Goal: Task Accomplishment & Management: Use online tool/utility

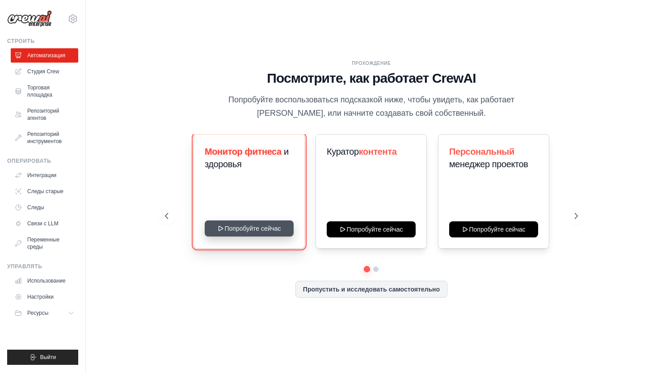
click at [247, 229] on button "Попробуйте сейчас" at bounding box center [249, 228] width 89 height 16
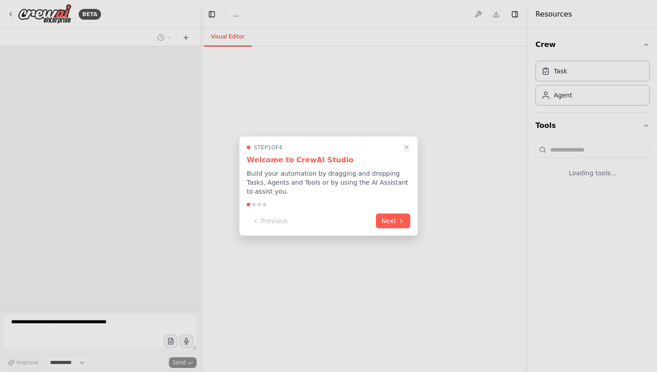
select select "****"
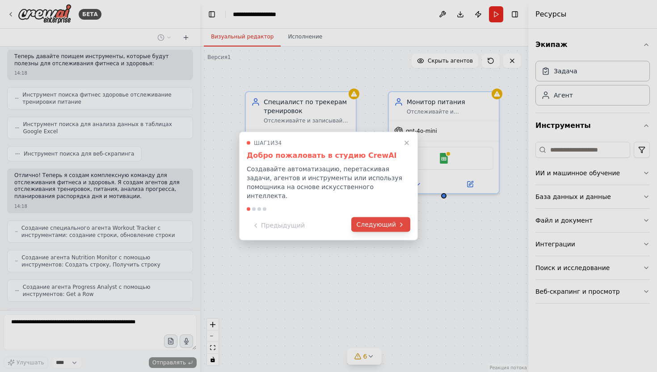
scroll to position [226, 0]
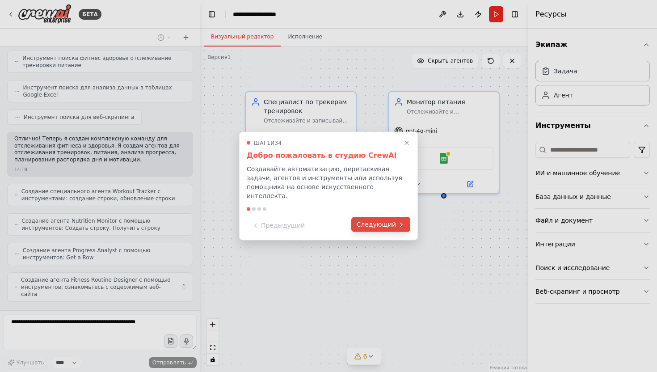
click at [375, 221] on font "Следующий" at bounding box center [376, 224] width 39 height 7
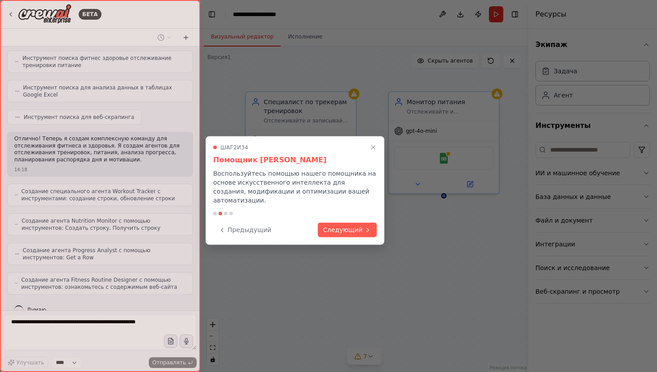
scroll to position [248, 0]
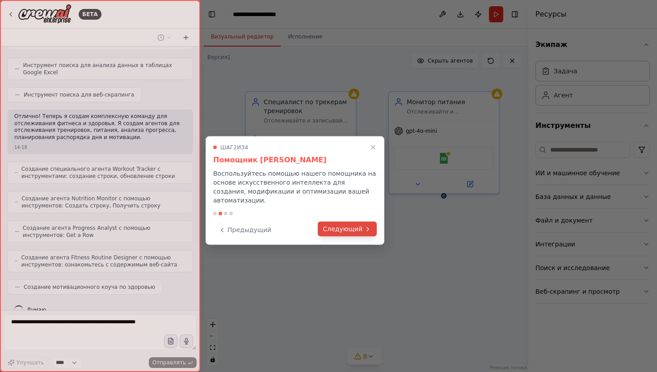
click at [340, 225] on font "Следующий" at bounding box center [342, 228] width 39 height 7
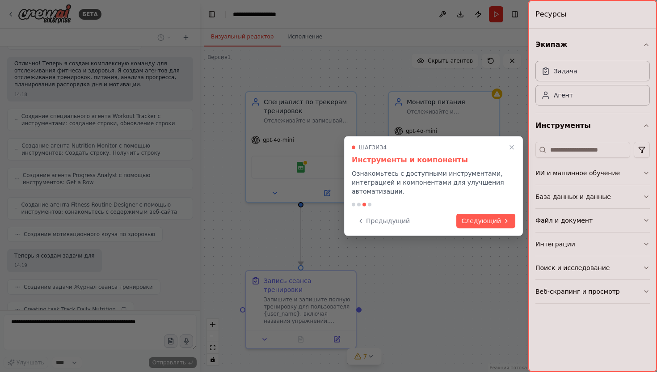
scroll to position [323, 0]
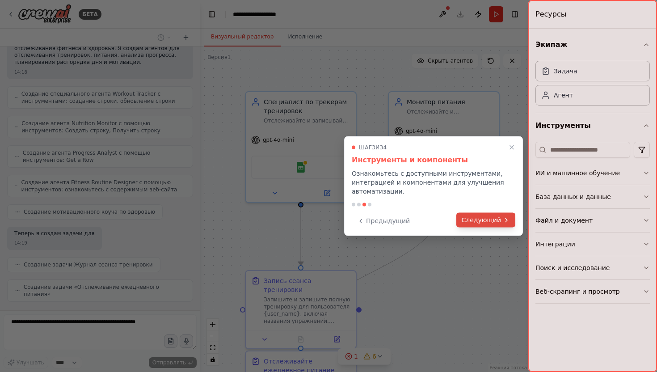
click at [492, 221] on font "Следующий" at bounding box center [481, 219] width 39 height 7
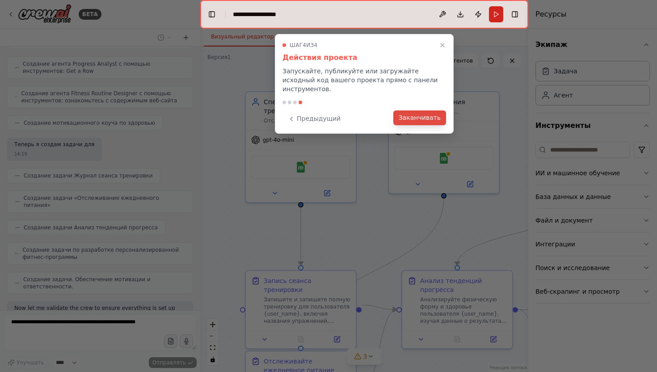
scroll to position [465, 0]
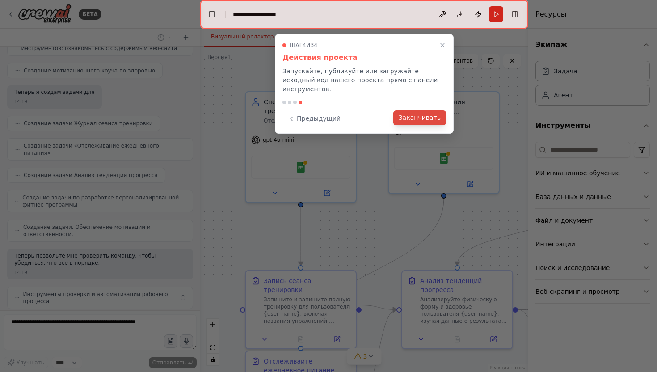
click at [419, 114] on font "Заканчивать" at bounding box center [420, 117] width 42 height 7
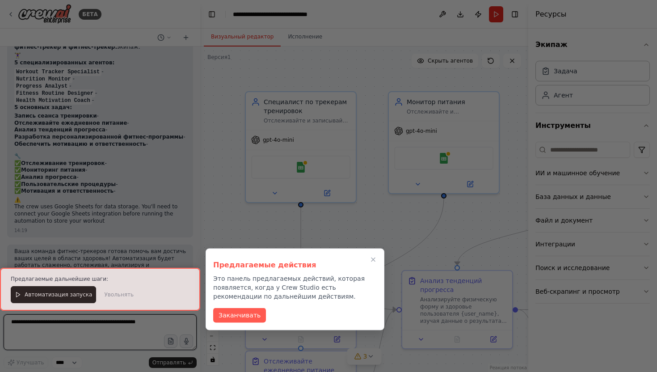
scroll to position [784, 0]
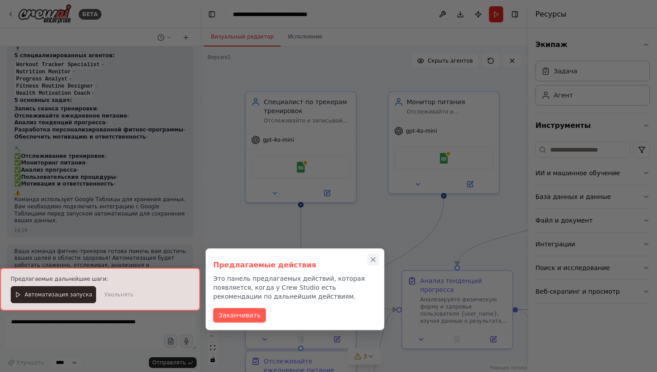
click at [375, 261] on icon "Закрыть пошаговое руководство" at bounding box center [374, 260] width 4 height 4
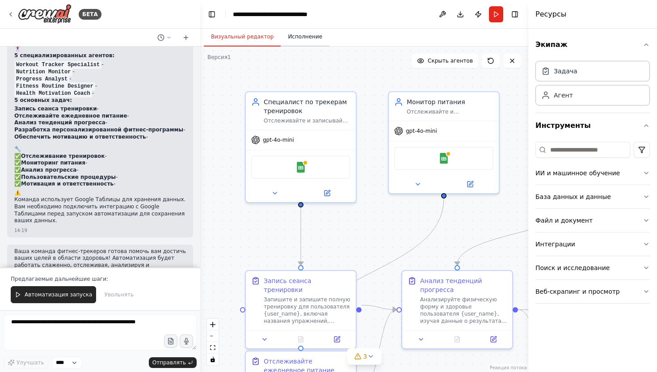
click at [305, 37] on font "Исполнение" at bounding box center [305, 37] width 34 height 6
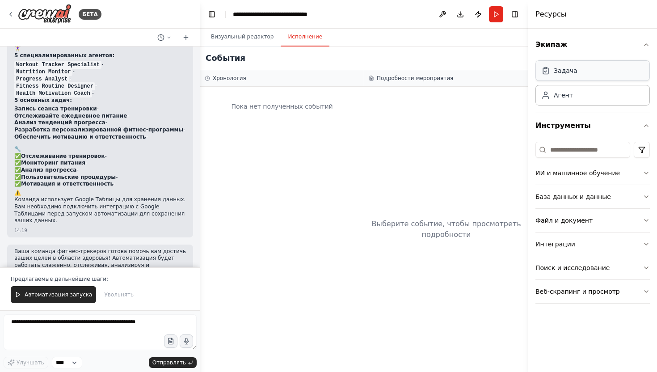
click at [575, 76] on div "Задача" at bounding box center [593, 70] width 114 height 21
click at [559, 98] on font "Агент" at bounding box center [563, 94] width 19 height 7
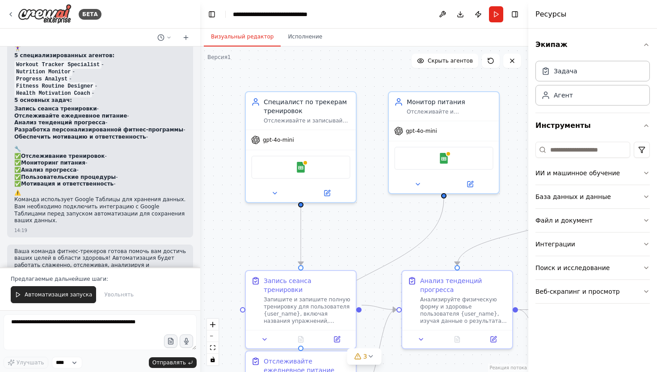
click at [241, 37] on font "Визуальный редактор" at bounding box center [242, 37] width 63 height 6
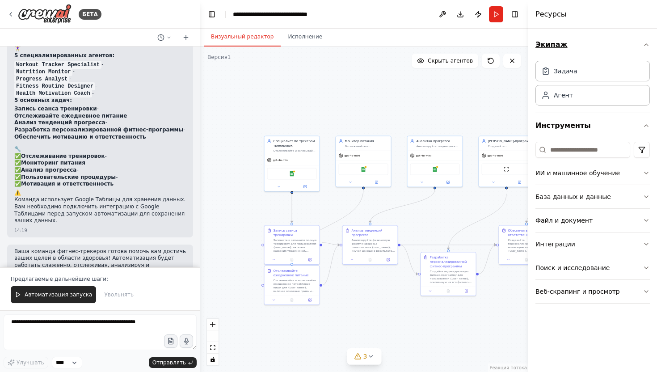
click at [646, 44] on icon "button" at bounding box center [647, 45] width 4 height 2
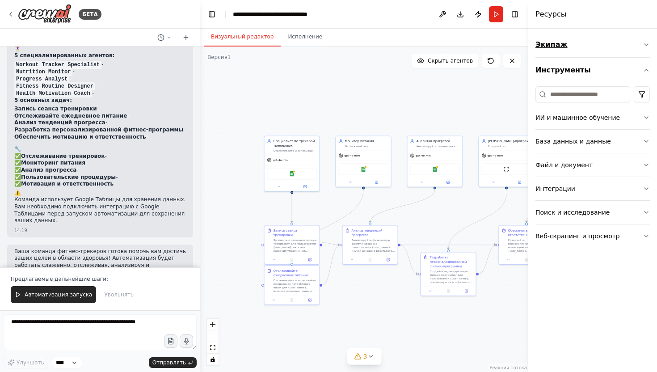
click at [645, 43] on icon "button" at bounding box center [646, 44] width 7 height 7
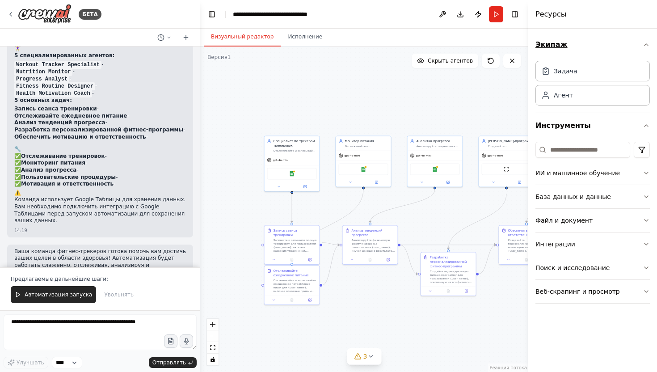
click at [646, 45] on icon "button" at bounding box center [646, 44] width 7 height 7
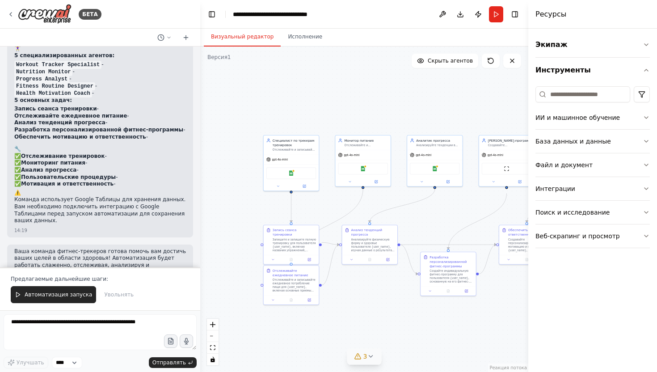
click at [369, 355] on icon at bounding box center [370, 356] width 7 height 7
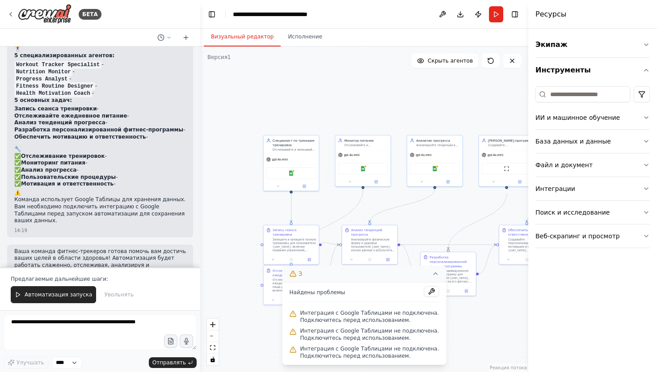
click at [497, 322] on div ".deletable-edge-delete-btn { width: 20px; height: 20px; border: 0px solid #ffff…" at bounding box center [364, 210] width 328 height 326
click at [435, 274] on icon at bounding box center [435, 273] width 7 height 7
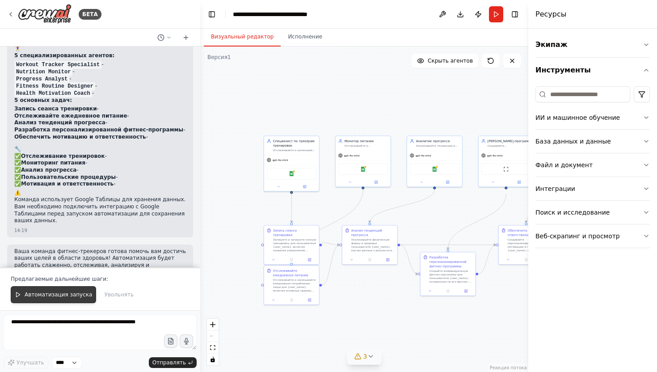
click at [18, 295] on icon at bounding box center [18, 295] width 6 height 6
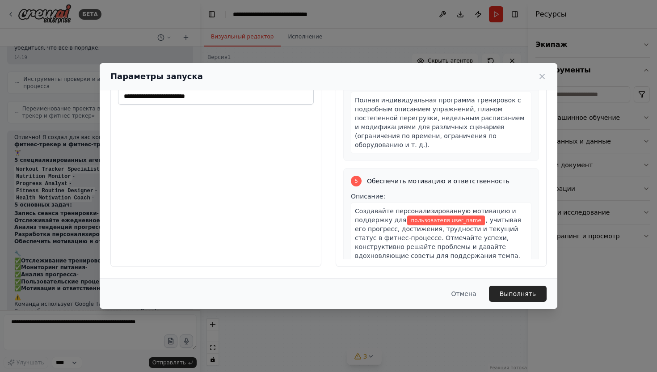
scroll to position [754, 0]
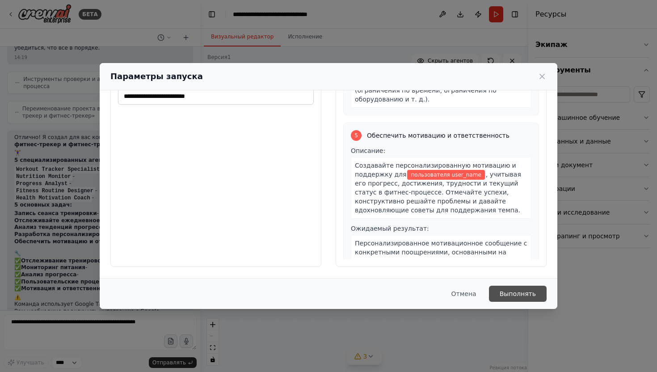
click at [505, 295] on font "Выполнять" at bounding box center [518, 293] width 36 height 7
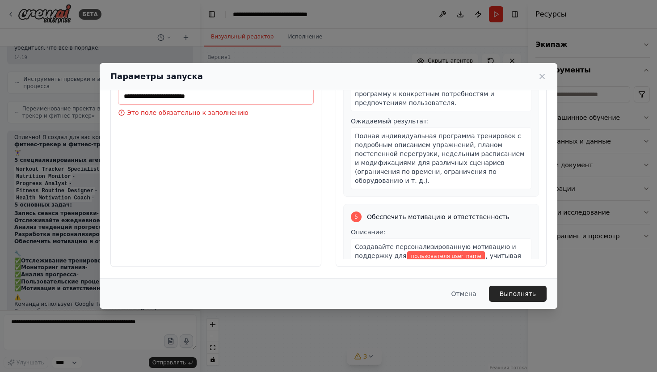
scroll to position [613, 0]
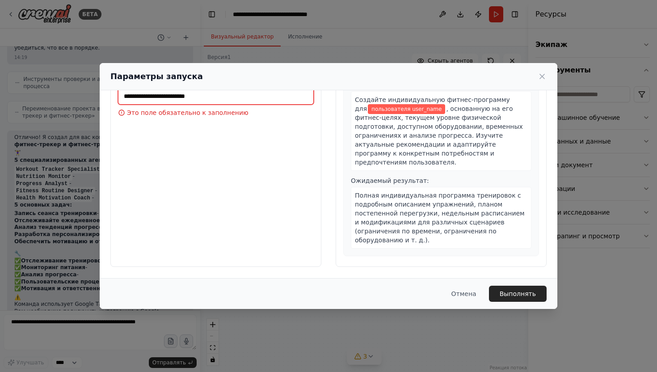
click at [279, 95] on input "имя пользователя *" at bounding box center [216, 96] width 196 height 17
click at [470, 294] on font "Отмена" at bounding box center [464, 293] width 25 height 7
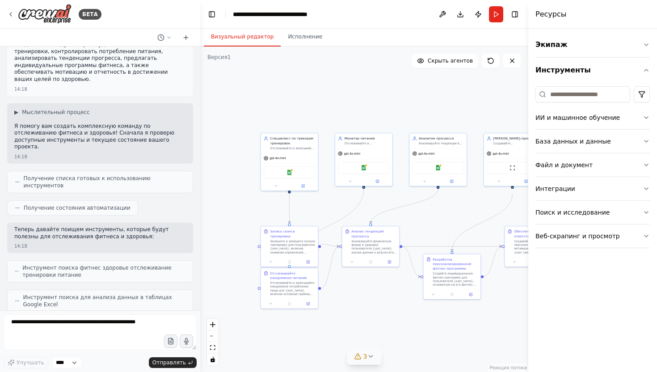
scroll to position [0, 0]
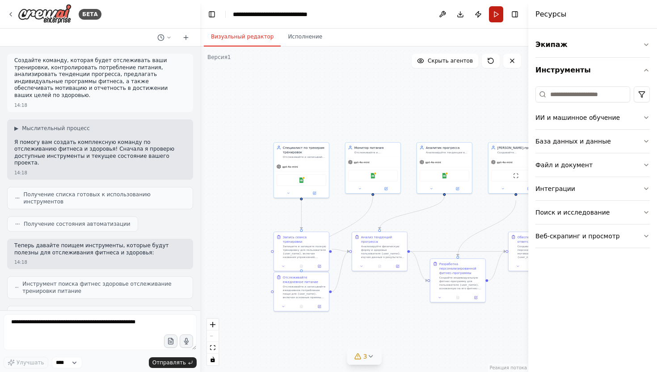
click at [495, 14] on button "Бегать" at bounding box center [496, 14] width 14 height 16
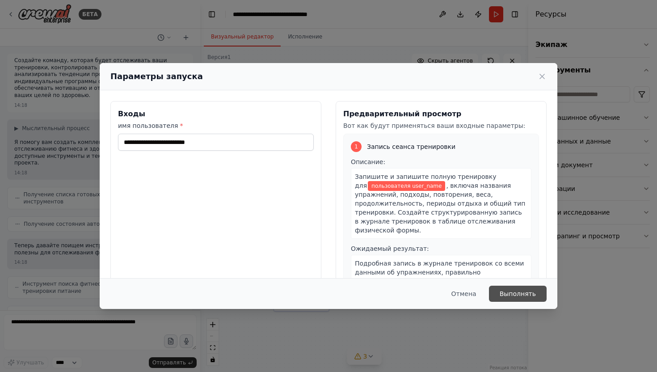
click at [515, 296] on font "Выполнять" at bounding box center [518, 293] width 36 height 7
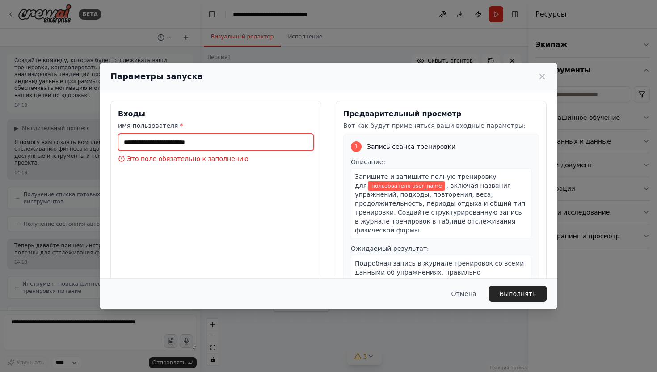
click at [242, 143] on input "имя пользователя *" at bounding box center [216, 142] width 196 height 17
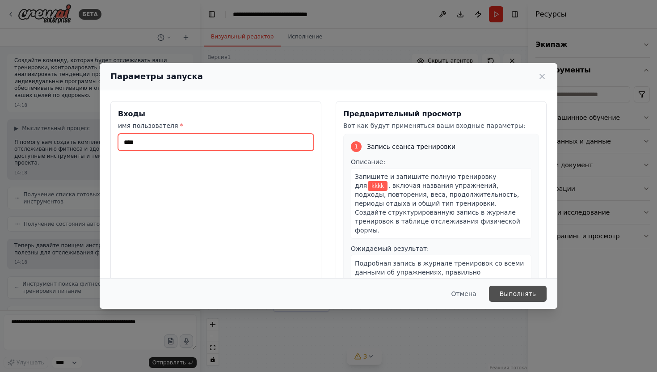
type input "****"
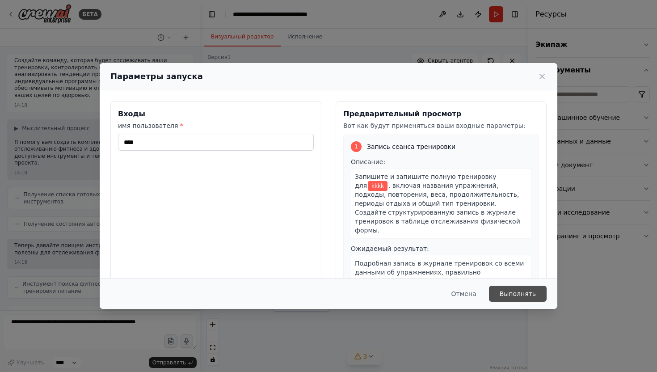
click at [520, 292] on font "Выполнять" at bounding box center [518, 293] width 36 height 7
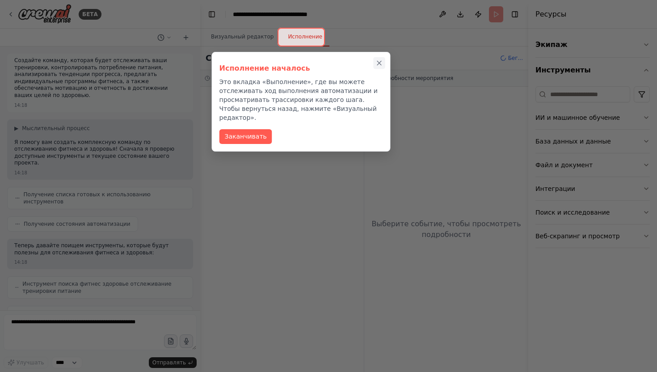
click at [379, 64] on icon "Закрыть пошаговое руководство" at bounding box center [379, 63] width 4 height 4
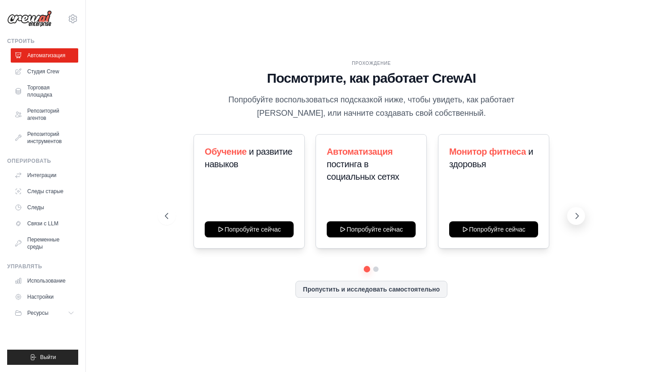
click at [577, 216] on icon at bounding box center [577, 216] width 9 height 9
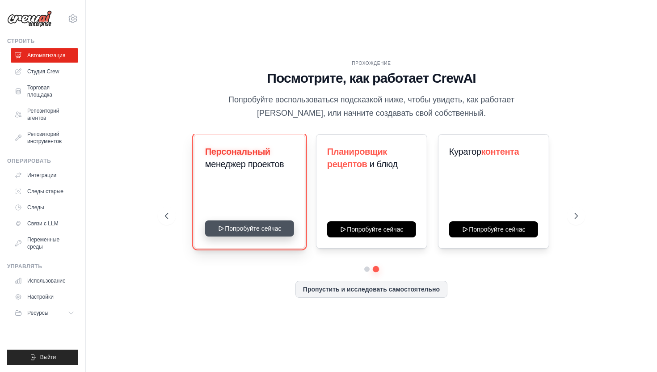
click at [250, 233] on button "Попробуйте сейчас" at bounding box center [249, 228] width 89 height 16
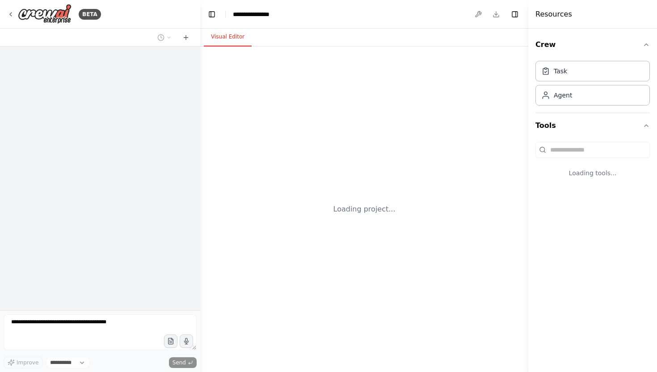
select select "****"
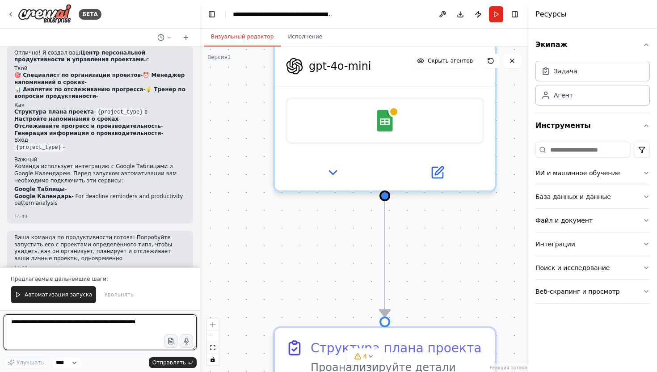
scroll to position [669, 0]
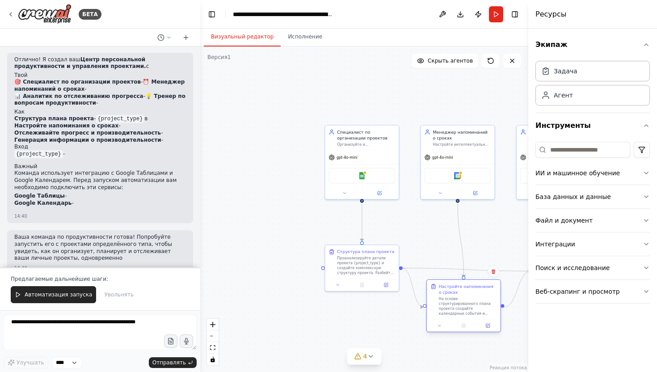
click at [491, 306] on div "На основе структурированного плана проекта создайте календарные события и напом…" at bounding box center [468, 305] width 58 height 19
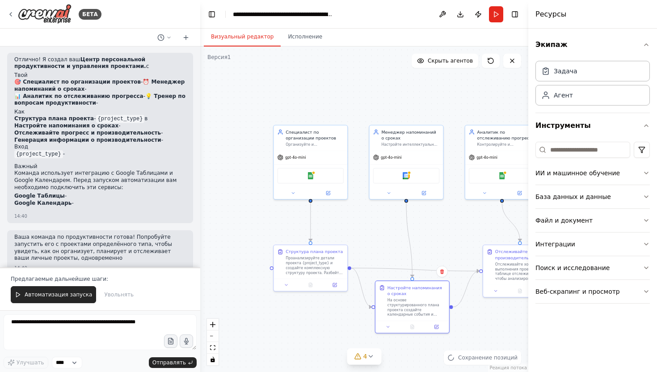
drag, startPoint x: 389, startPoint y: 314, endPoint x: 323, endPoint y: 315, distance: 65.3
click at [323, 315] on div ".deletable-edge-delete-btn { width: 20px; height: 20px; border: 0px solid #ffff…" at bounding box center [364, 210] width 328 height 326
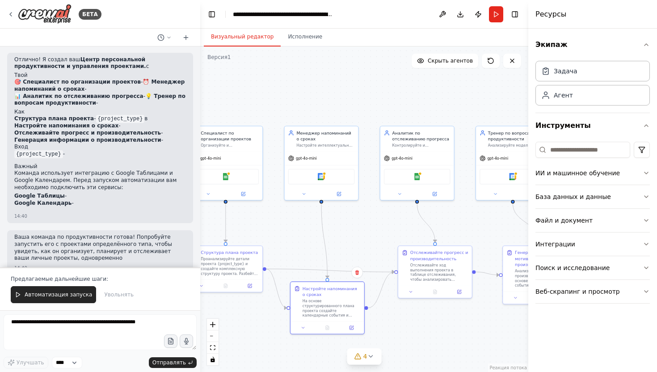
drag, startPoint x: 475, startPoint y: 339, endPoint x: 404, endPoint y: 339, distance: 71.1
click at [404, 339] on div ".deletable-edge-delete-btn { width: 20px; height: 20px; border: 0px solid #ffff…" at bounding box center [364, 210] width 328 height 326
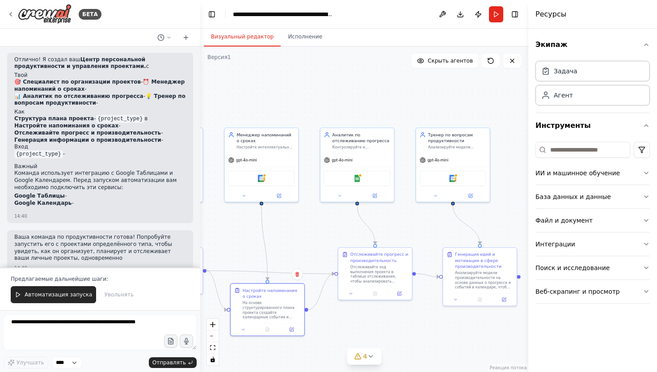
drag, startPoint x: 470, startPoint y: 339, endPoint x: 388, endPoint y: 342, distance: 82.3
click at [388, 342] on div ".deletable-edge-delete-btn { width: 20px; height: 20px; border: 0px solid #ffff…" at bounding box center [364, 210] width 328 height 326
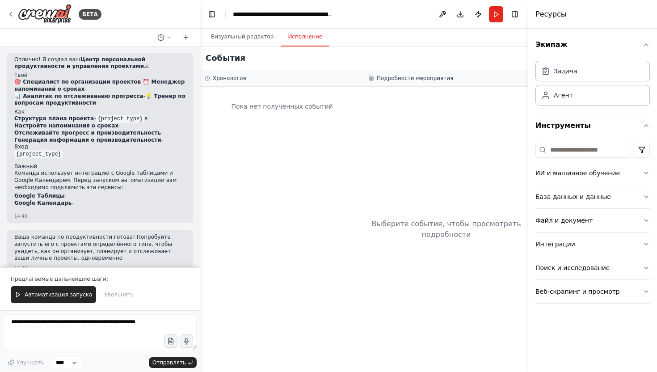
click at [302, 38] on font "Исполнение" at bounding box center [305, 37] width 34 height 6
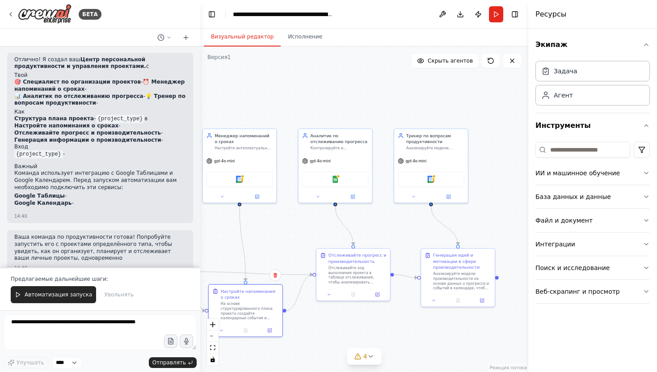
click at [237, 36] on font "Визуальный редактор" at bounding box center [242, 37] width 63 height 6
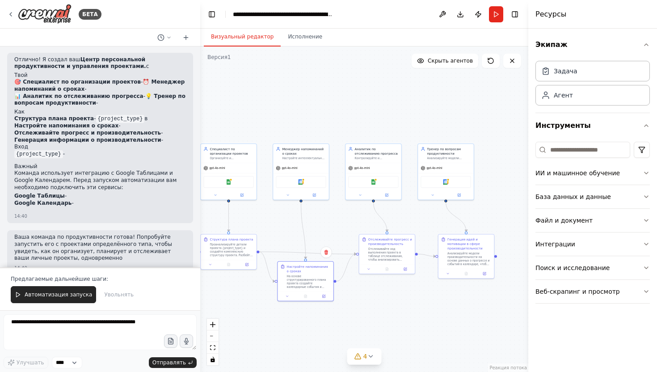
drag, startPoint x: 324, startPoint y: 101, endPoint x: 389, endPoint y: 103, distance: 64.9
click at [388, 103] on div ".deletable-edge-delete-btn { width: 20px; height: 20px; border: 0px solid #ffff…" at bounding box center [364, 210] width 328 height 326
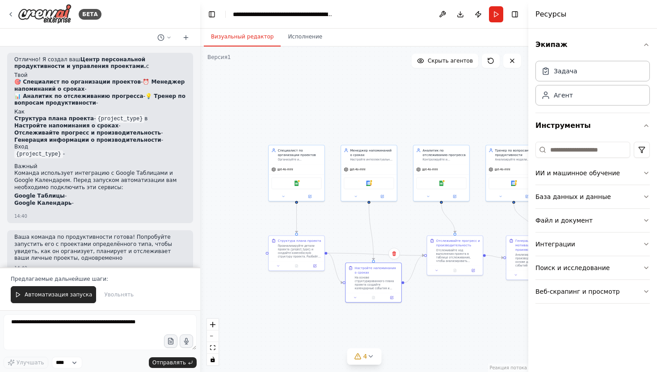
drag, startPoint x: 316, startPoint y: 109, endPoint x: 373, endPoint y: 106, distance: 57.3
click at [373, 107] on div ".deletable-edge-delete-btn { width: 20px; height: 20px; border: 0px solid #ffff…" at bounding box center [364, 210] width 328 height 326
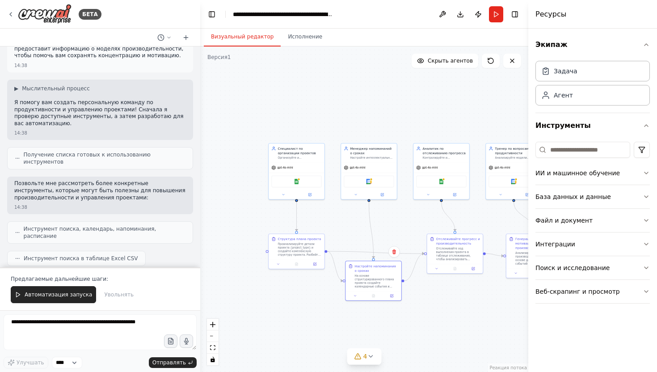
scroll to position [0, 0]
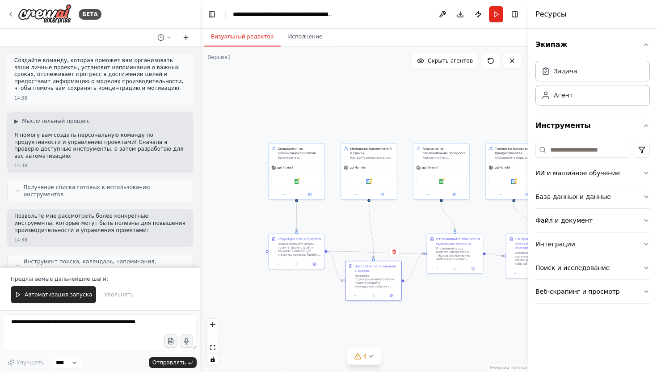
click at [186, 38] on icon at bounding box center [185, 37] width 7 height 7
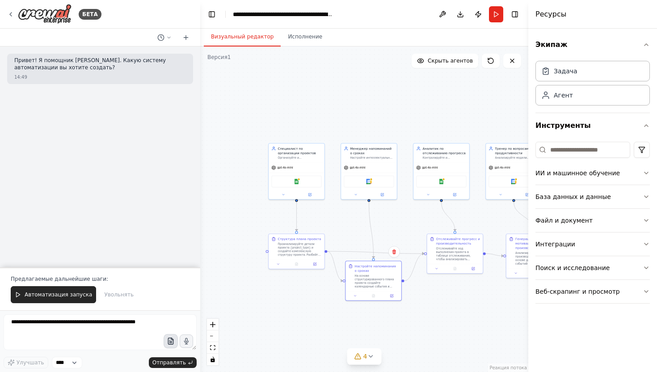
click at [169, 343] on icon "button" at bounding box center [171, 342] width 8 height 8
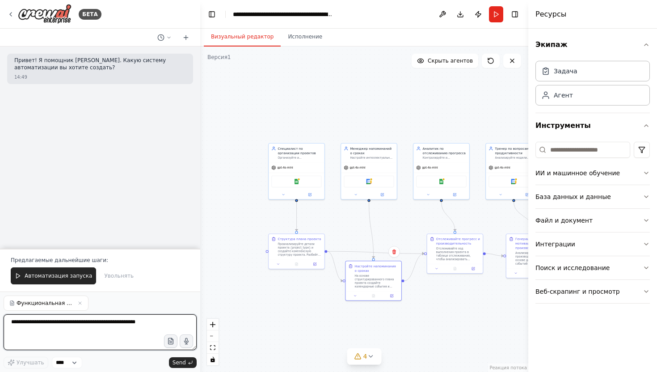
click at [29, 328] on textarea at bounding box center [100, 332] width 193 height 36
click at [171, 343] on icon "button" at bounding box center [170, 343] width 3 height 0
click at [38, 326] on textarea at bounding box center [100, 332] width 193 height 36
type textarea "*"
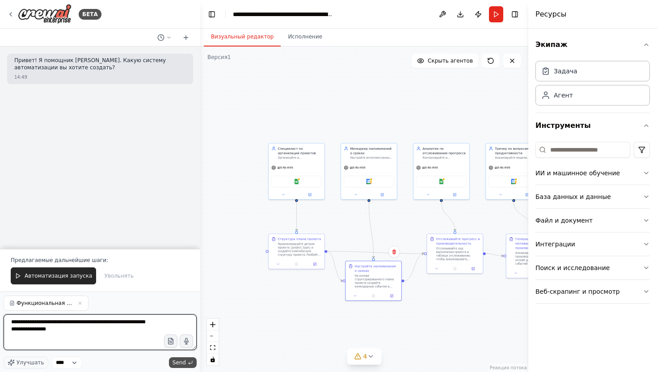
type textarea "**********"
click at [184, 362] on span "Send" at bounding box center [179, 362] width 13 height 7
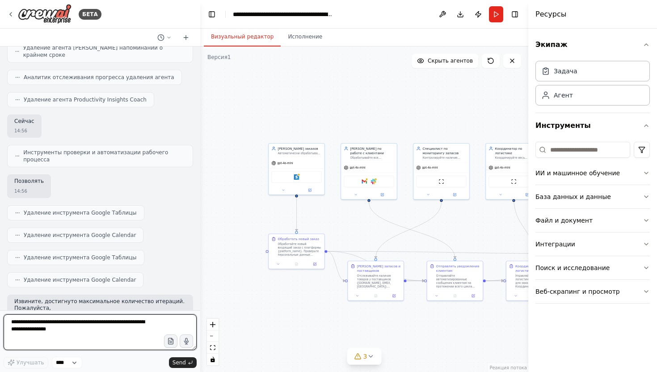
scroll to position [1148, 0]
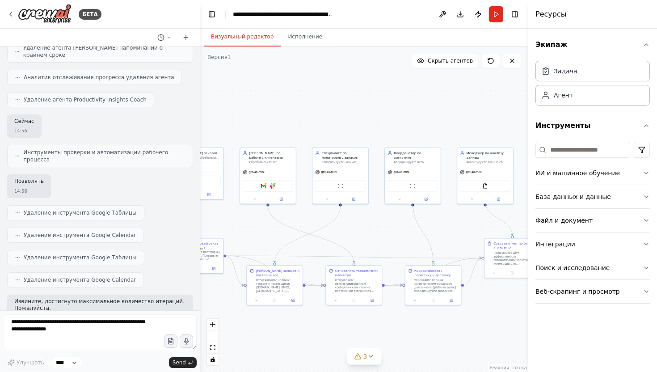
drag, startPoint x: 419, startPoint y: 243, endPoint x: 319, endPoint y: 246, distance: 100.2
click at [319, 247] on div ".deletable-edge-delete-btn { width: 20px; height: 20px; border: 0px solid #ffff…" at bounding box center [364, 210] width 328 height 326
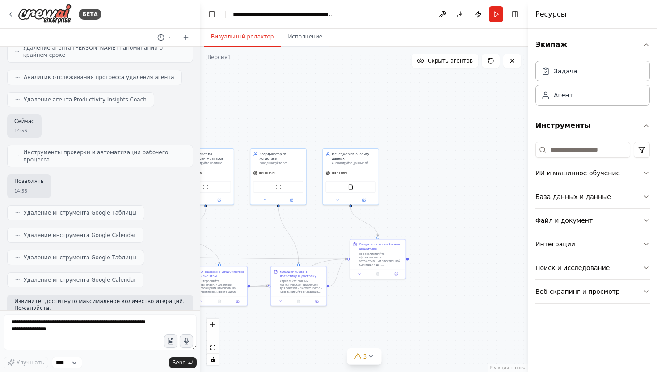
drag, startPoint x: 451, startPoint y: 240, endPoint x: 318, endPoint y: 241, distance: 132.8
click at [318, 241] on div ".deletable-edge-delete-btn { width: 20px; height: 20px; border: 0px solid #ffff…" at bounding box center [364, 210] width 328 height 326
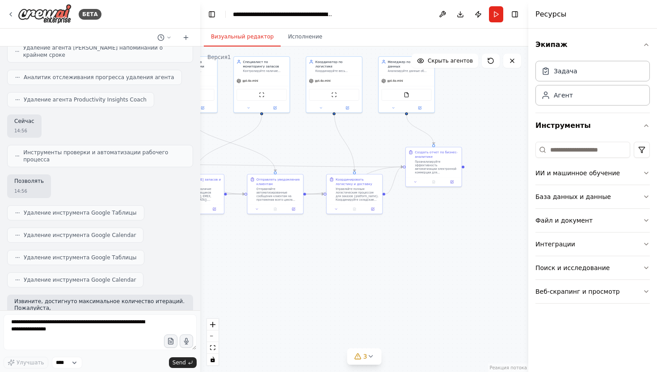
drag, startPoint x: 430, startPoint y: 302, endPoint x: 487, endPoint y: 209, distance: 108.8
click at [487, 209] on div ".deletable-edge-delete-btn { width: 20px; height: 20px; border: 0px solid #ffff…" at bounding box center [364, 210] width 328 height 326
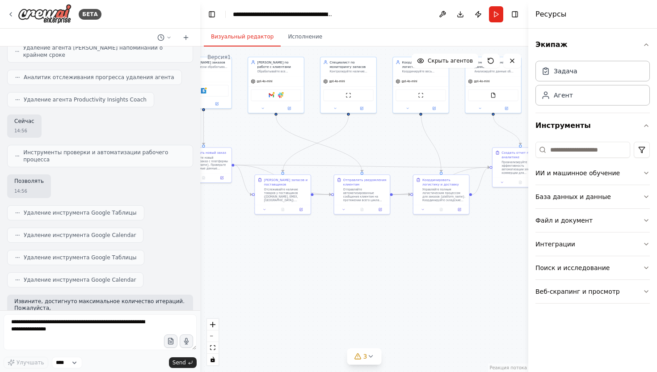
drag, startPoint x: 360, startPoint y: 260, endPoint x: 445, endPoint y: 258, distance: 85.4
click at [445, 258] on div ".deletable-edge-delete-btn { width: 20px; height: 20px; border: 0px solid #ffff…" at bounding box center [364, 210] width 328 height 326
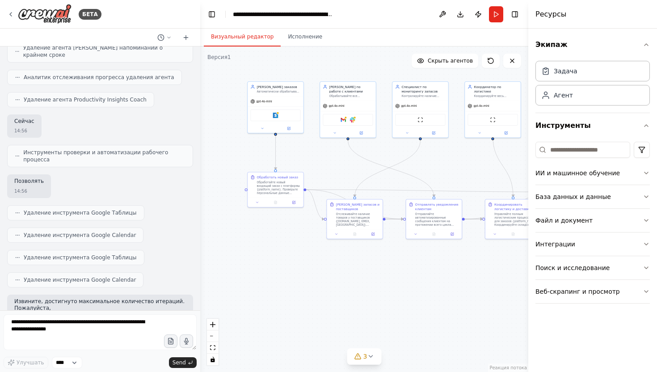
drag, startPoint x: 330, startPoint y: 260, endPoint x: 400, endPoint y: 285, distance: 74.4
click at [400, 285] on div ".deletable-edge-delete-btn { width: 20px; height: 20px; border: 0px solid #ffff…" at bounding box center [364, 210] width 328 height 326
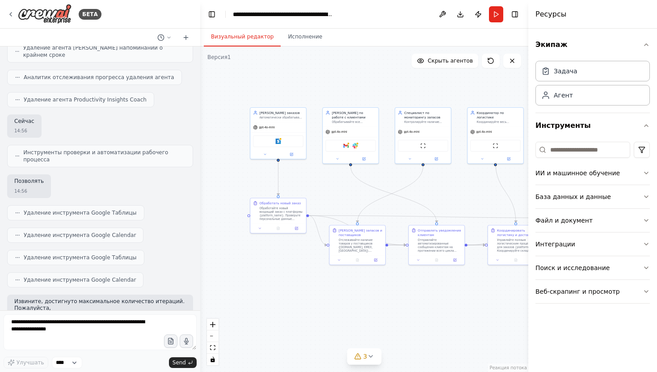
drag, startPoint x: 324, startPoint y: 162, endPoint x: 328, endPoint y: 188, distance: 26.2
click at [328, 189] on div ".deletable-edge-delete-btn { width: 20px; height: 20px; border: 0px solid #ffff…" at bounding box center [364, 210] width 328 height 326
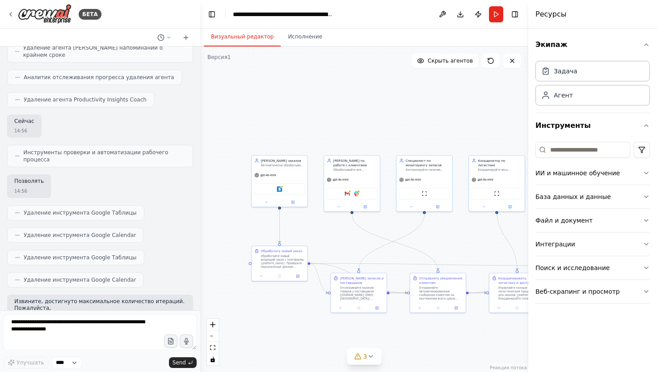
drag, startPoint x: 317, startPoint y: 131, endPoint x: 318, endPoint y: 176, distance: 44.3
click at [317, 177] on div ".deletable-edge-delete-btn { width: 20px; height: 20px; border: 0px solid #ffff…" at bounding box center [364, 210] width 328 height 326
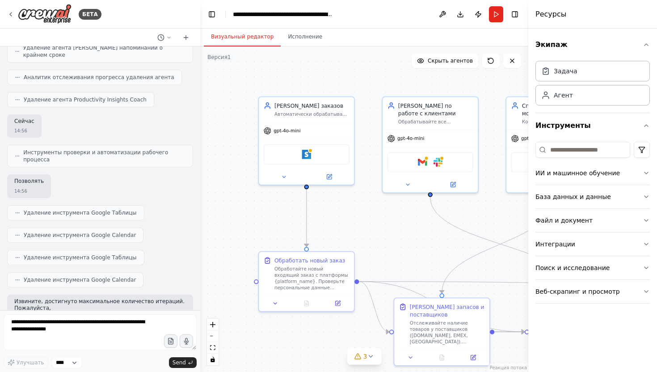
drag, startPoint x: 322, startPoint y: 231, endPoint x: 397, endPoint y: 229, distance: 75.1
click at [397, 230] on div ".deletable-edge-delete-btn { width: 20px; height: 20px; border: 0px solid #ffff…" at bounding box center [364, 210] width 328 height 326
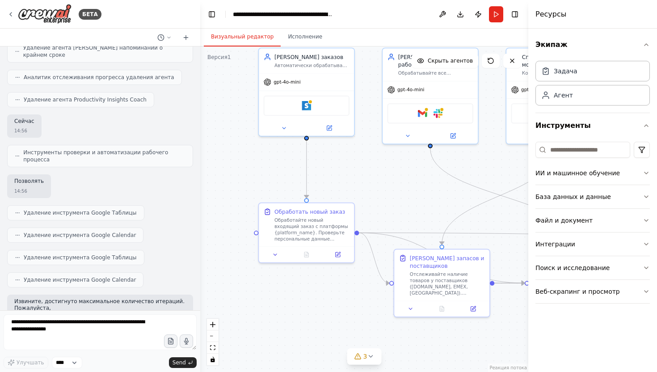
drag, startPoint x: 356, startPoint y: 335, endPoint x: 357, endPoint y: 266, distance: 68.9
click at [357, 266] on div ".deletable-edge-delete-btn { width: 20px; height: 20px; border: 0px solid #ffff…" at bounding box center [364, 210] width 328 height 326
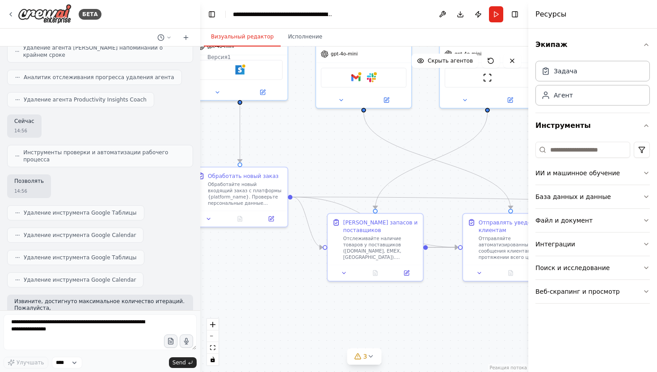
drag, startPoint x: 429, startPoint y: 307, endPoint x: 347, endPoint y: 290, distance: 83.1
click at [347, 291] on div ".deletable-edge-delete-btn { width: 20px; height: 20px; border: 0px solid #ffff…" at bounding box center [364, 210] width 328 height 326
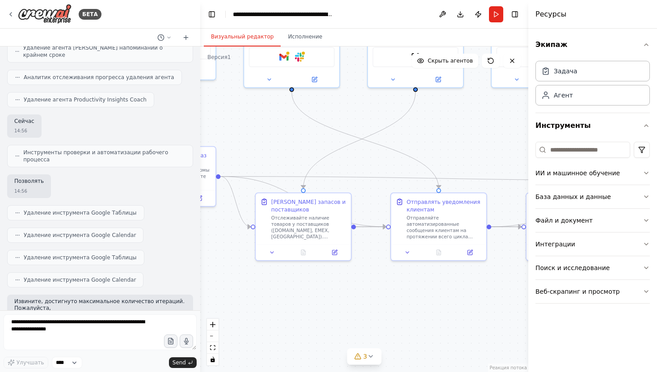
drag, startPoint x: 458, startPoint y: 296, endPoint x: 385, endPoint y: 276, distance: 75.5
click at [385, 276] on div ".deletable-edge-delete-btn { width: 20px; height: 20px; border: 0px solid #ffff…" at bounding box center [364, 210] width 328 height 326
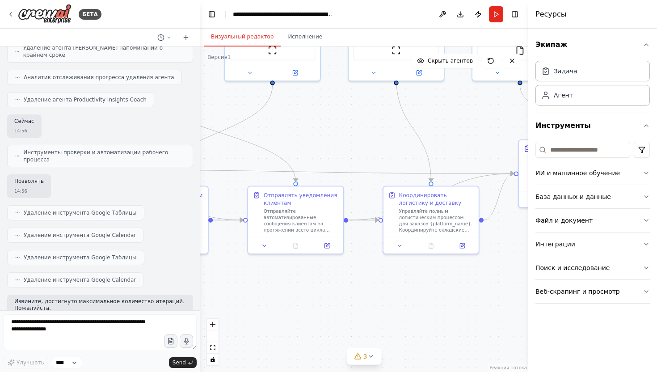
drag, startPoint x: 488, startPoint y: 307, endPoint x: 360, endPoint y: 298, distance: 128.7
click at [359, 299] on div ".deletable-edge-delete-btn { width: 20px; height: 20px; border: 0px solid #ffff…" at bounding box center [364, 210] width 328 height 326
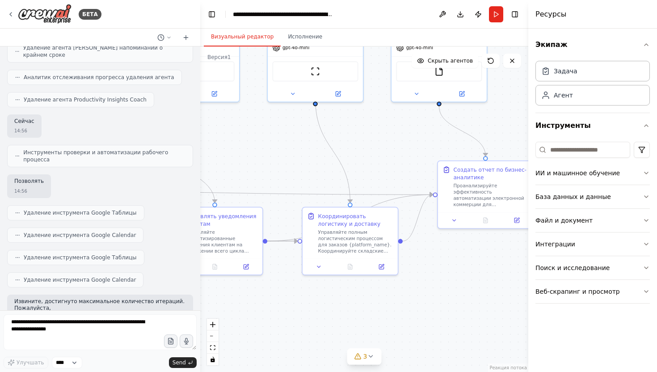
drag, startPoint x: 445, startPoint y: 314, endPoint x: 459, endPoint y: 349, distance: 38.0
click at [458, 350] on div ".deletable-edge-delete-btn { width: 20px; height: 20px; border: 0px solid #ffff…" at bounding box center [364, 210] width 328 height 326
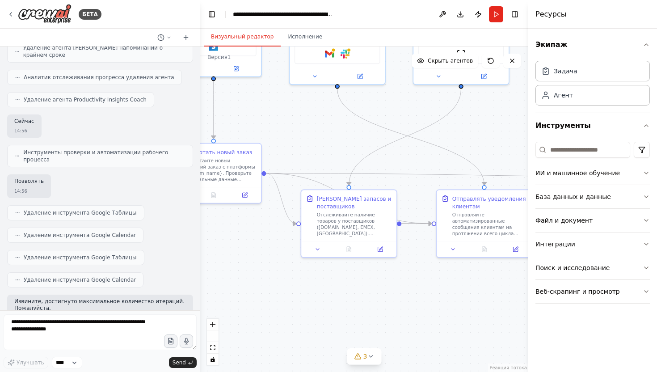
drag, startPoint x: 289, startPoint y: 313, endPoint x: 464, endPoint y: 285, distance: 177.6
click at [464, 285] on div ".deletable-edge-delete-btn { width: 20px; height: 20px; border: 0px solid #ffff…" at bounding box center [364, 210] width 328 height 326
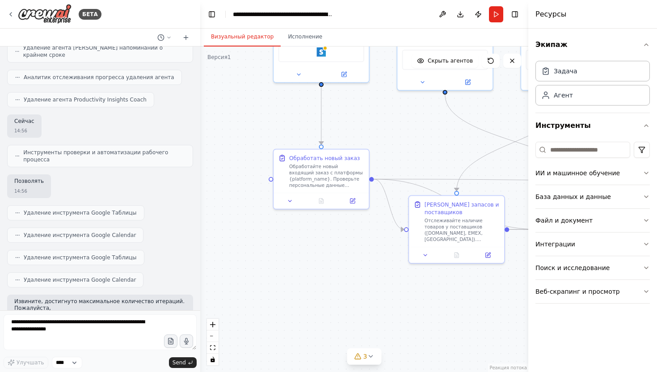
drag, startPoint x: 240, startPoint y: 262, endPoint x: 347, endPoint y: 259, distance: 107.4
click at [347, 263] on div ".deletable-edge-delete-btn { width: 20px; height: 20px; border: 0px solid #ffff…" at bounding box center [364, 210] width 328 height 326
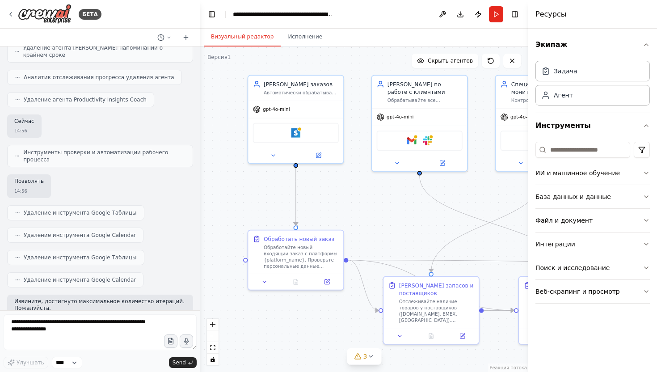
drag, startPoint x: 355, startPoint y: 229, endPoint x: 327, endPoint y: 322, distance: 96.6
click at [328, 322] on div ".deletable-edge-delete-btn { width: 20px; height: 20px; border: 0px solid #ffff…" at bounding box center [364, 210] width 328 height 326
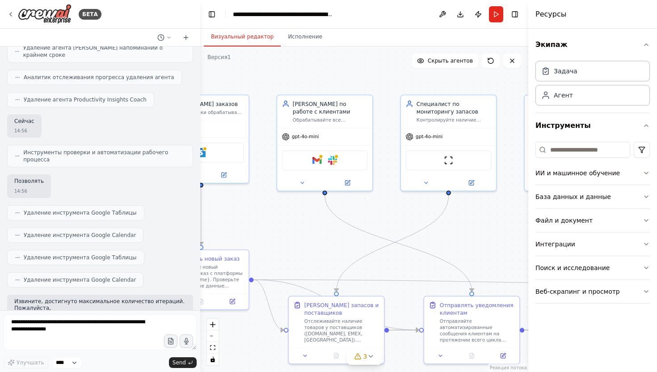
drag, startPoint x: 410, startPoint y: 231, endPoint x: 317, endPoint y: 241, distance: 93.6
click at [316, 241] on div ".deletable-edge-delete-btn { width: 20px; height: 20px; border: 0px solid #ffff…" at bounding box center [364, 210] width 328 height 326
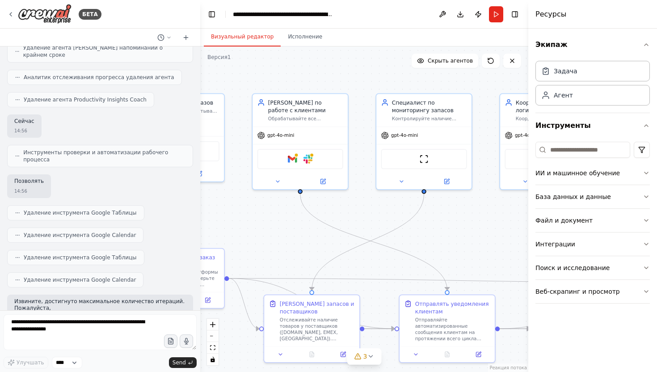
drag, startPoint x: 417, startPoint y: 220, endPoint x: 333, endPoint y: 220, distance: 84.5
click at [333, 220] on div ".deletable-edge-delete-btn { width: 20px; height: 20px; border: 0px solid #ffff…" at bounding box center [364, 210] width 328 height 326
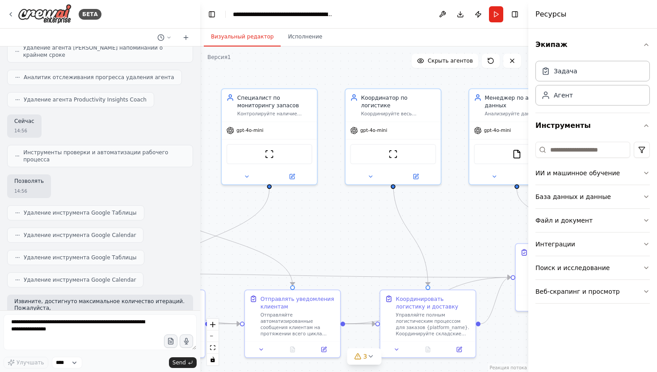
drag, startPoint x: 439, startPoint y: 247, endPoint x: 326, endPoint y: 236, distance: 113.2
click at [327, 237] on div ".deletable-edge-delete-btn { width: 20px; height: 20px; border: 0px solid #ffff…" at bounding box center [364, 210] width 328 height 326
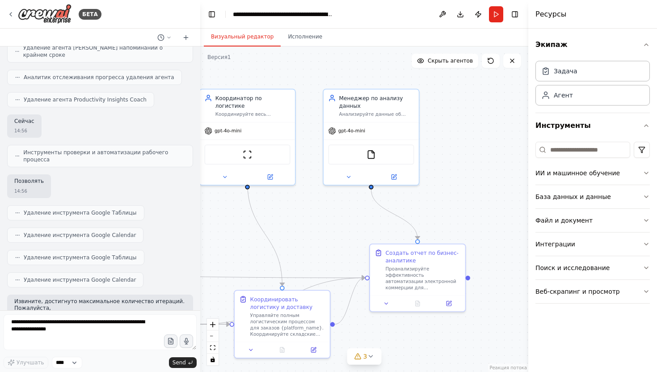
drag, startPoint x: 440, startPoint y: 233, endPoint x: 302, endPoint y: 237, distance: 138.3
click at [303, 237] on div ".deletable-edge-delete-btn { width: 20px; height: 20px; border: 0px solid #ffff…" at bounding box center [364, 210] width 328 height 326
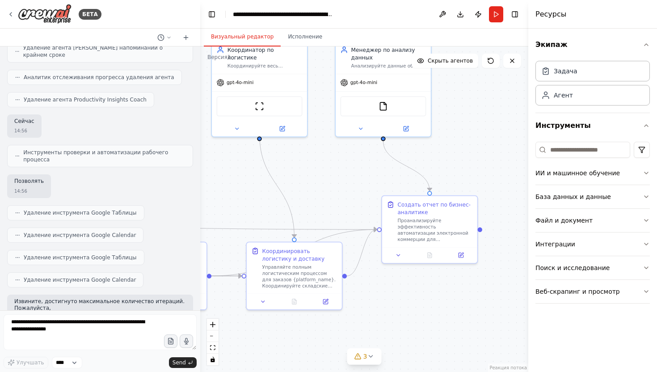
drag, startPoint x: 442, startPoint y: 205, endPoint x: 464, endPoint y: 155, distance: 54.3
click at [464, 156] on div ".deletable-edge-delete-btn { width: 20px; height: 20px; border: 0px solid #ffff…" at bounding box center [364, 210] width 328 height 326
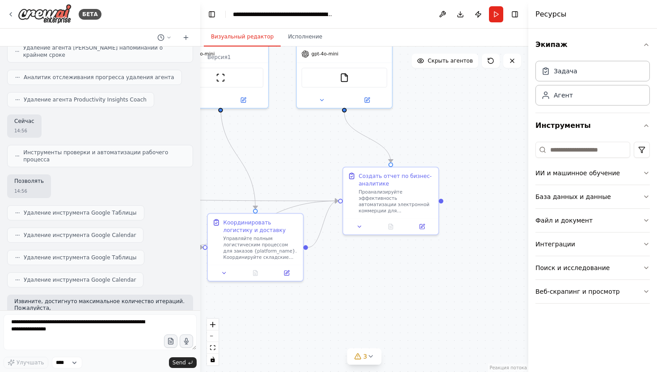
drag, startPoint x: 452, startPoint y: 300, endPoint x: 419, endPoint y: 290, distance: 34.1
click at [421, 290] on div ".deletable-edge-delete-btn { width: 20px; height: 20px; border: 0px solid #ffff…" at bounding box center [364, 210] width 328 height 326
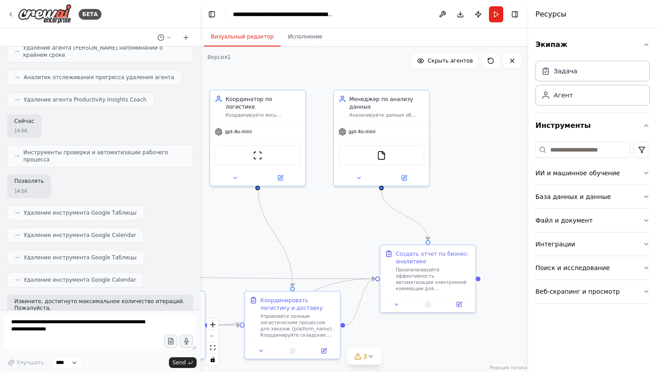
drag, startPoint x: 472, startPoint y: 146, endPoint x: 502, endPoint y: 203, distance: 64.8
click at [502, 206] on div ".deletable-edge-delete-btn { width: 20px; height: 20px; border: 0px solid #ffff…" at bounding box center [364, 210] width 328 height 326
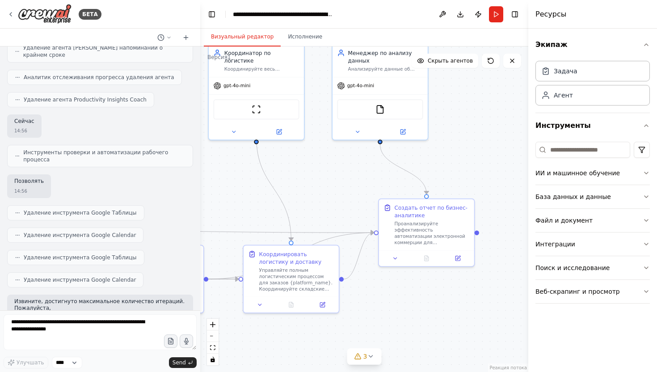
drag, startPoint x: 324, startPoint y: 229, endPoint x: 322, endPoint y: 185, distance: 44.3
click at [322, 185] on div ".deletable-edge-delete-btn { width: 20px; height: 20px; border: 0px solid #ffff…" at bounding box center [364, 210] width 328 height 326
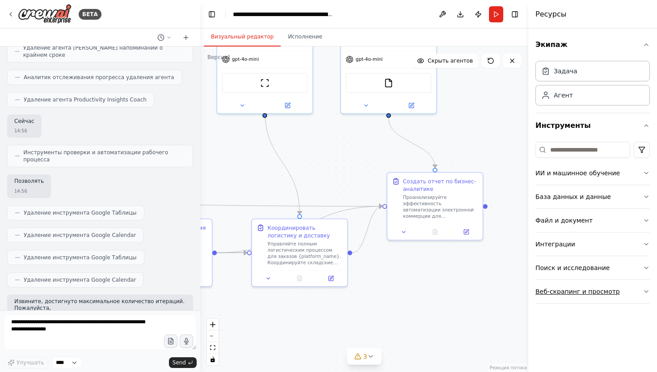
drag, startPoint x: 403, startPoint y: 297, endPoint x: 544, endPoint y: 296, distance: 140.4
click at [542, 295] on div "БЕТА Привет! Я помощник CrewAI. Какую систему автоматизации вы хотите создать? …" at bounding box center [328, 186] width 657 height 372
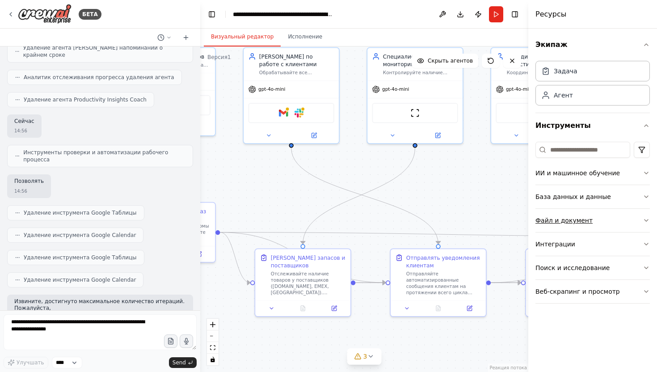
drag, startPoint x: 362, startPoint y: 216, endPoint x: 541, endPoint y: 220, distance: 178.5
click at [539, 220] on div "БЕТА Привет! Я помощник CrewAI. Какую систему автоматизации вы хотите создать? …" at bounding box center [328, 186] width 657 height 372
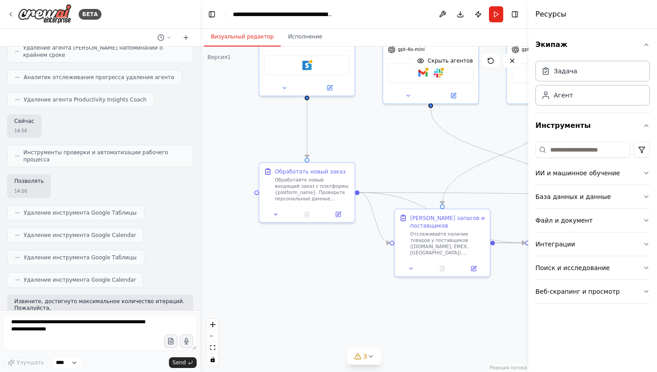
drag, startPoint x: 290, startPoint y: 188, endPoint x: 395, endPoint y: 142, distance: 114.3
click at [394, 142] on div ".deletable-edge-delete-btn { width: 20px; height: 20px; border: 0px solid #ffff…" at bounding box center [364, 210] width 328 height 326
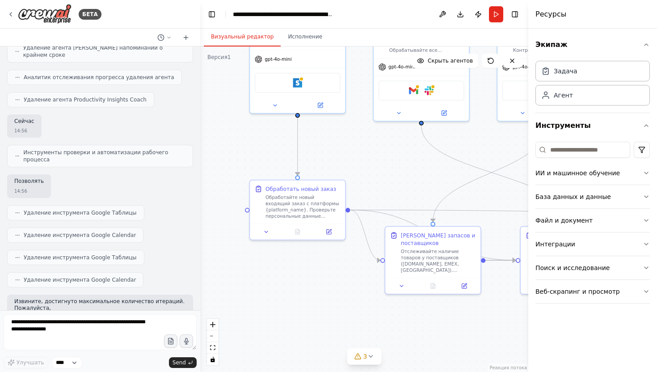
drag, startPoint x: 344, startPoint y: 297, endPoint x: 338, endPoint y: 325, distance: 28.5
click at [338, 327] on div ".deletable-edge-delete-btn { width: 20px; height: 20px; border: 0px solid #ffff…" at bounding box center [364, 210] width 328 height 326
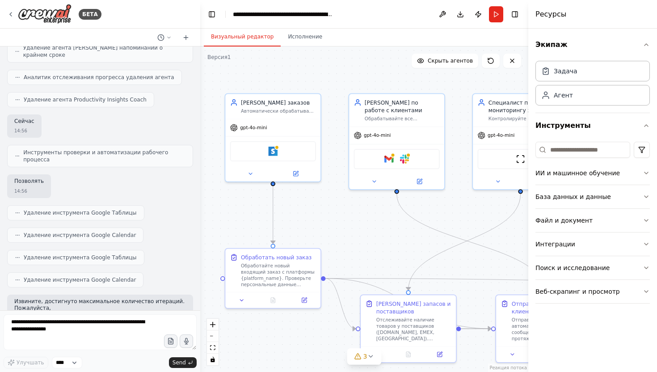
drag, startPoint x: 384, startPoint y: 191, endPoint x: 360, endPoint y: 252, distance: 64.9
click at [360, 252] on div ".deletable-edge-delete-btn { width: 20px; height: 20px; border: 0px solid #ffff…" at bounding box center [364, 210] width 328 height 326
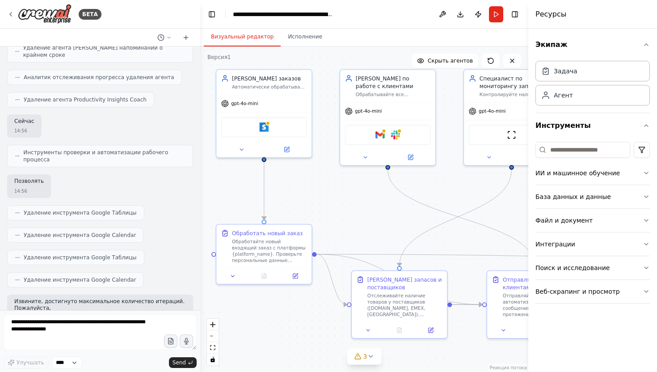
drag, startPoint x: 402, startPoint y: 271, endPoint x: 390, endPoint y: 226, distance: 46.8
click at [390, 227] on div ".deletable-edge-delete-btn { width: 20px; height: 20px; border: 0px solid #ffff…" at bounding box center [364, 210] width 328 height 326
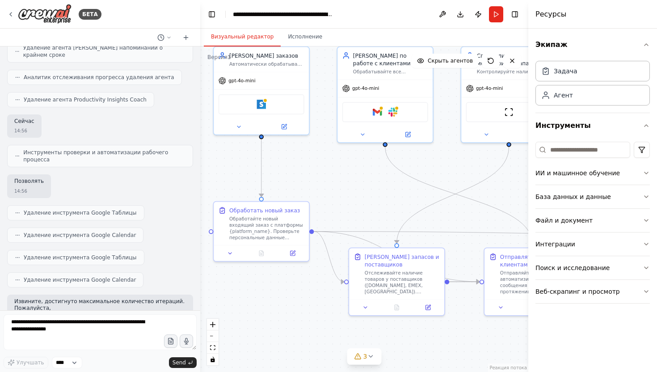
drag, startPoint x: 158, startPoint y: 231, endPoint x: 159, endPoint y: 226, distance: 4.6
click at [159, 226] on div "Привет! Я помощник CrewAI. Какую систему автоматизации вы хотите создать? 14:49…" at bounding box center [100, 179] width 200 height 264
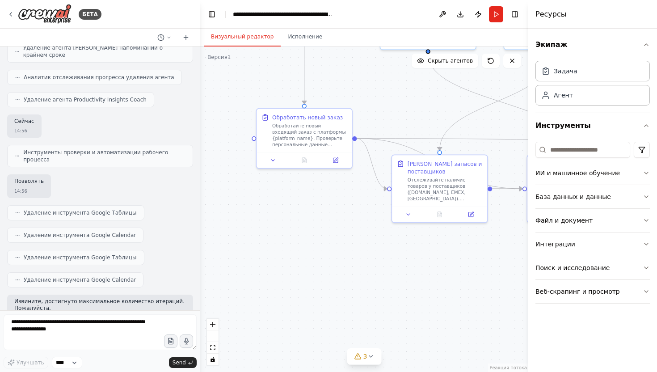
drag, startPoint x: 452, startPoint y: 342, endPoint x: 445, endPoint y: 249, distance: 92.8
click at [445, 249] on div ".deletable-edge-delete-btn { width: 20px; height: 20px; border: 0px solid #ffff…" at bounding box center [364, 210] width 328 height 326
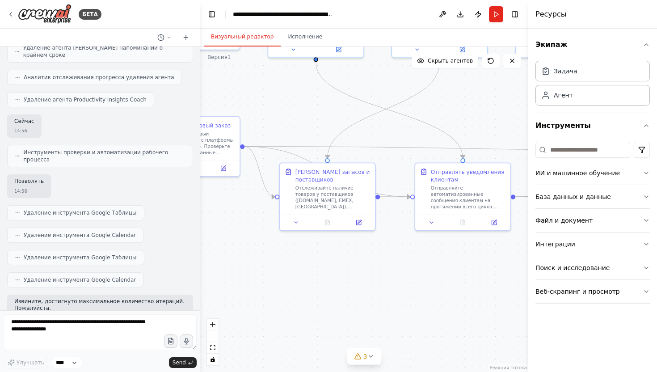
drag, startPoint x: 463, startPoint y: 272, endPoint x: 351, endPoint y: 293, distance: 114.2
click at [352, 294] on div ".deletable-edge-delete-btn { width: 20px; height: 20px; border: 0px solid #ffff…" at bounding box center [364, 210] width 328 height 326
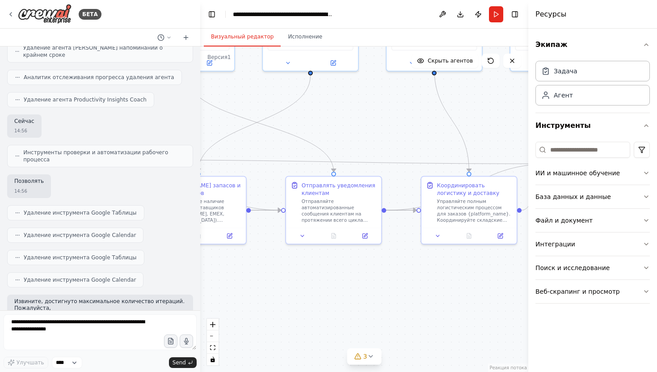
drag, startPoint x: 473, startPoint y: 302, endPoint x: 327, endPoint y: 304, distance: 146.3
click at [327, 304] on div ".deletable-edge-delete-btn { width: 20px; height: 20px; border: 0px solid #ffff…" at bounding box center [364, 210] width 328 height 326
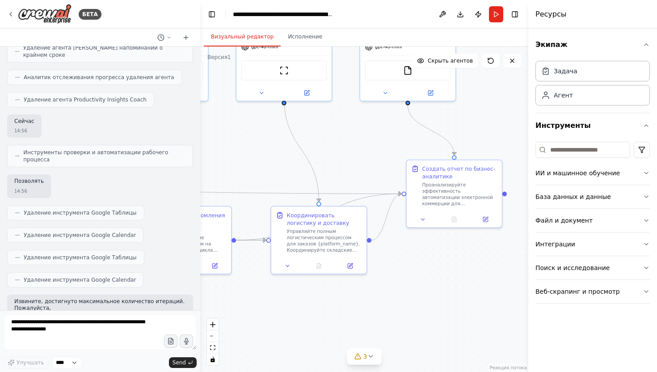
drag, startPoint x: 477, startPoint y: 303, endPoint x: 392, endPoint y: 329, distance: 89.0
click at [392, 329] on div ".deletable-edge-delete-btn { width: 20px; height: 20px; border: 0px solid #ffff…" at bounding box center [364, 210] width 328 height 326
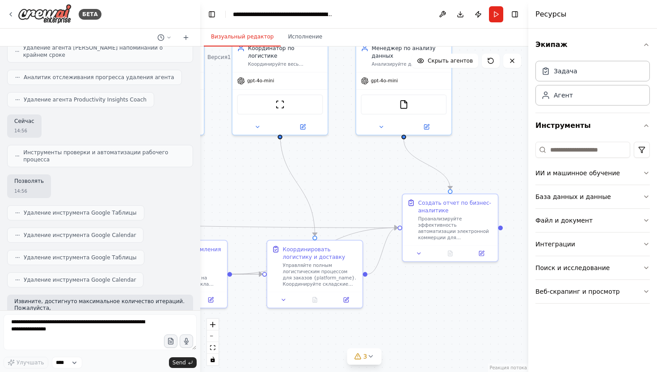
drag, startPoint x: 448, startPoint y: 270, endPoint x: 439, endPoint y: 338, distance: 69.0
click at [439, 338] on div ".deletable-edge-delete-btn { width: 20px; height: 20px; border: 0px solid #ffff…" at bounding box center [364, 210] width 328 height 326
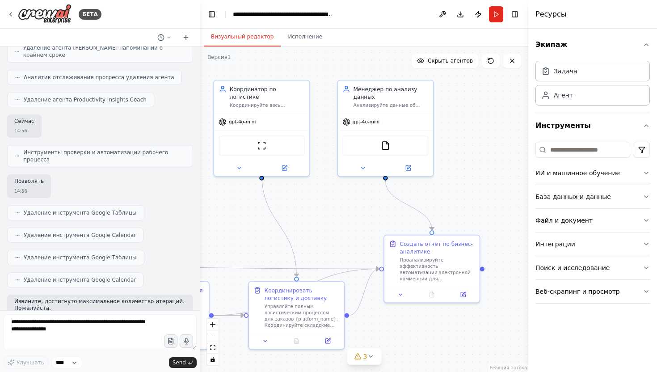
drag, startPoint x: 364, startPoint y: 194, endPoint x: 348, endPoint y: 200, distance: 17.4
click at [349, 200] on div ".deletable-edge-delete-btn { width: 20px; height: 20px; border: 0px solid #ffff…" at bounding box center [364, 210] width 328 height 326
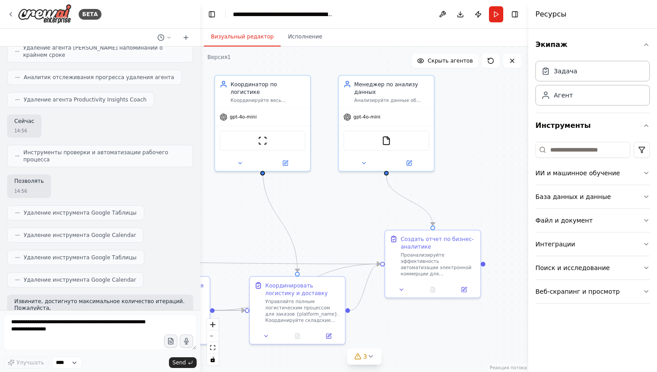
drag, startPoint x: 469, startPoint y: 184, endPoint x: 474, endPoint y: 222, distance: 37.9
click at [475, 222] on div ".deletable-edge-delete-btn { width: 20px; height: 20px; border: 0px solid #ffff…" at bounding box center [364, 210] width 328 height 326
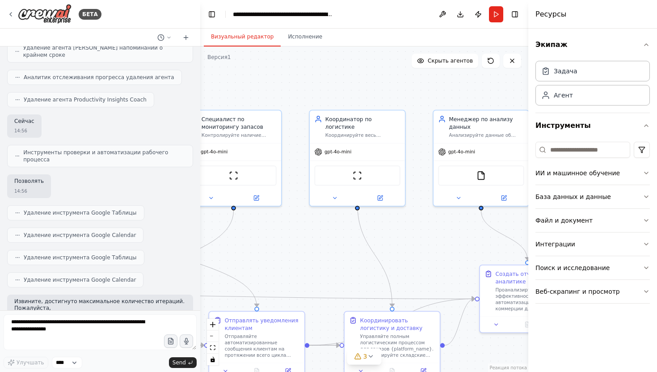
drag, startPoint x: 323, startPoint y: 236, endPoint x: 414, endPoint y: 225, distance: 91.8
click at [414, 226] on div ".deletable-edge-delete-btn { width: 20px; height: 20px; border: 0px solid #ffff…" at bounding box center [364, 210] width 328 height 326
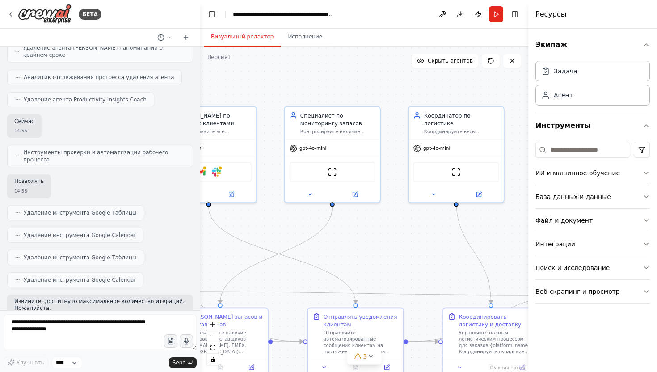
drag, startPoint x: 281, startPoint y: 233, endPoint x: 410, endPoint y: 227, distance: 128.5
click at [408, 228] on div ".deletable-edge-delete-btn { width: 20px; height: 20px; border: 0px solid #ffff…" at bounding box center [364, 210] width 328 height 326
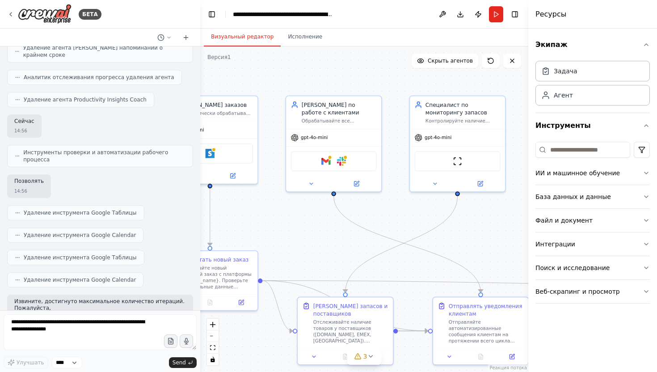
drag, startPoint x: 293, startPoint y: 216, endPoint x: 392, endPoint y: 209, distance: 98.6
click at [392, 210] on div ".deletable-edge-delete-btn { width: 20px; height: 20px; border: 0px solid #ffff…" at bounding box center [364, 210] width 328 height 326
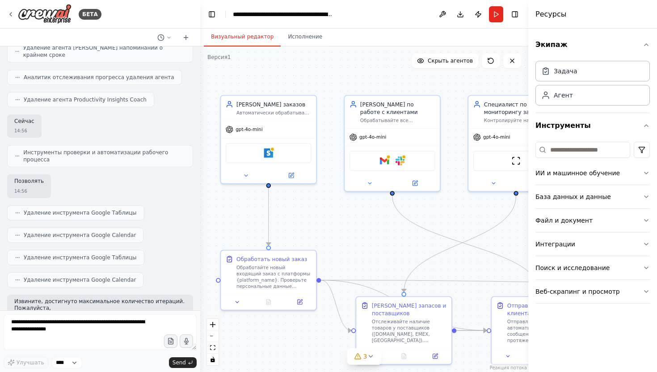
drag, startPoint x: 265, startPoint y: 221, endPoint x: 401, endPoint y: 214, distance: 136.6
click at [401, 215] on div ".deletable-edge-delete-btn { width: 20px; height: 20px; border: 0px solid #ffff…" at bounding box center [364, 210] width 328 height 326
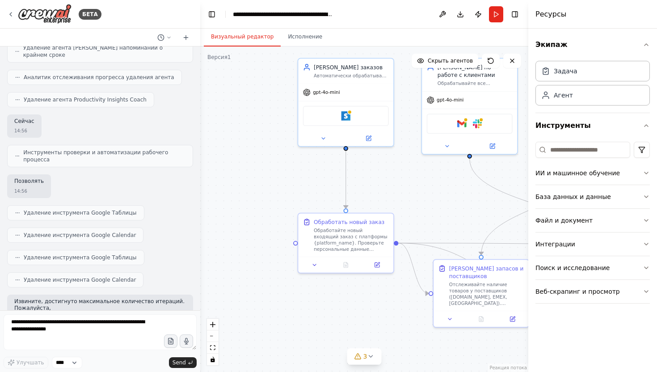
drag, startPoint x: 255, startPoint y: 284, endPoint x: 254, endPoint y: 250, distance: 33.6
click at [254, 250] on div ".deletable-edge-delete-btn { width: 20px; height: 20px; border: 0px solid #ffff…" at bounding box center [364, 210] width 328 height 326
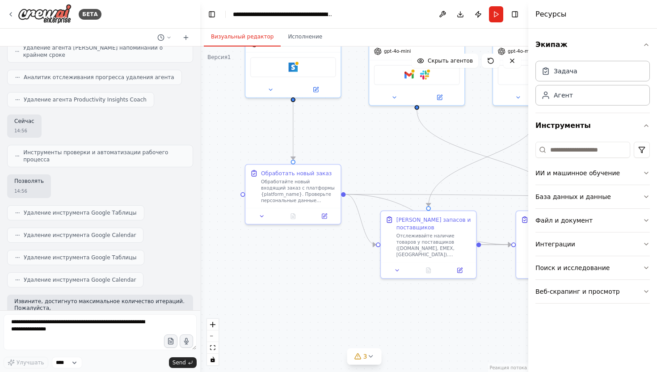
drag, startPoint x: 362, startPoint y: 325, endPoint x: 312, endPoint y: 269, distance: 75.4
click at [311, 269] on div ".deletable-edge-delete-btn { width: 20px; height: 20px; border: 0px solid #ffff…" at bounding box center [364, 210] width 328 height 326
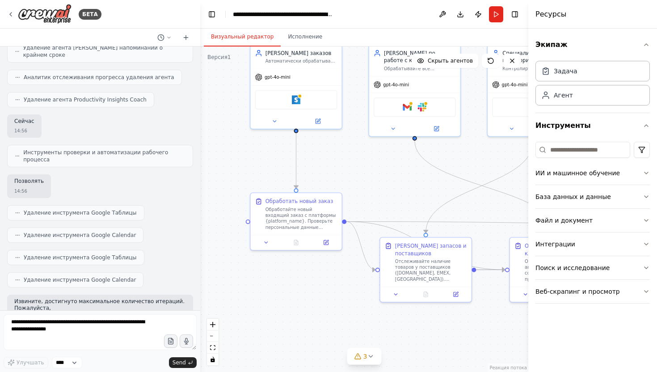
drag, startPoint x: 343, startPoint y: 250, endPoint x: 334, endPoint y: 303, distance: 53.4
click at [335, 303] on div ".deletable-edge-delete-btn { width: 20px; height: 20px; border: 0px solid #ffff…" at bounding box center [364, 210] width 328 height 326
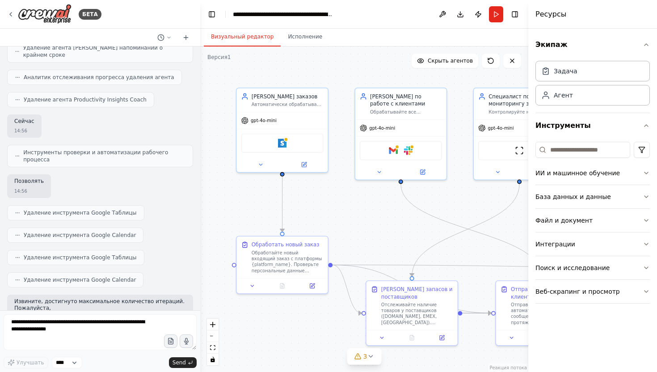
drag, startPoint x: 398, startPoint y: 200, endPoint x: 390, endPoint y: 221, distance: 22.5
click at [390, 221] on div ".deletable-edge-delete-btn { width: 20px; height: 20px; border: 0px solid #ffff…" at bounding box center [364, 210] width 328 height 326
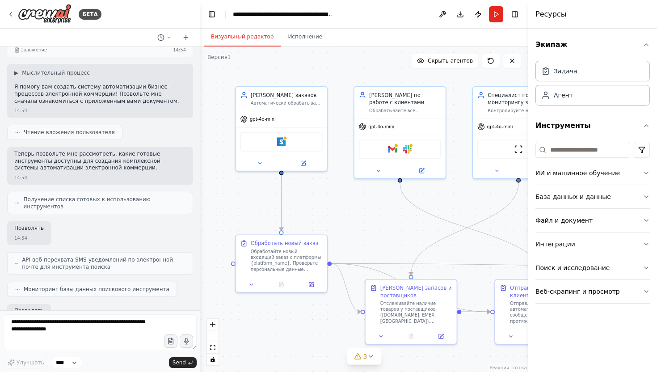
scroll to position [0, 0]
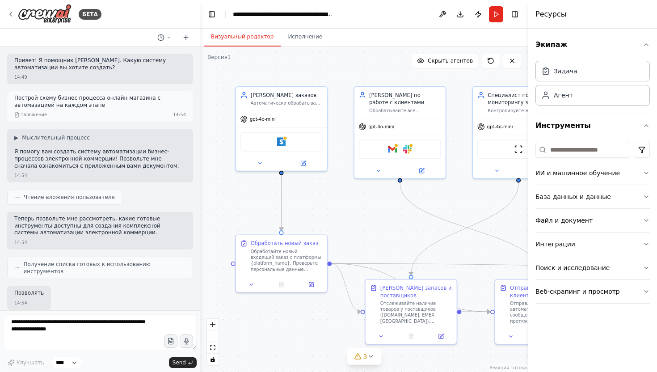
click at [15, 117] on icon at bounding box center [16, 114] width 5 height 5
click at [26, 116] on font "вложение" at bounding box center [35, 114] width 24 height 5
drag, startPoint x: 421, startPoint y: 117, endPoint x: 426, endPoint y: 111, distance: 8.2
click at [424, 113] on div "Менеджер по работе с клиентами Обрабатывайте все коммуникации с клиентами на пр…" at bounding box center [400, 131] width 93 height 93
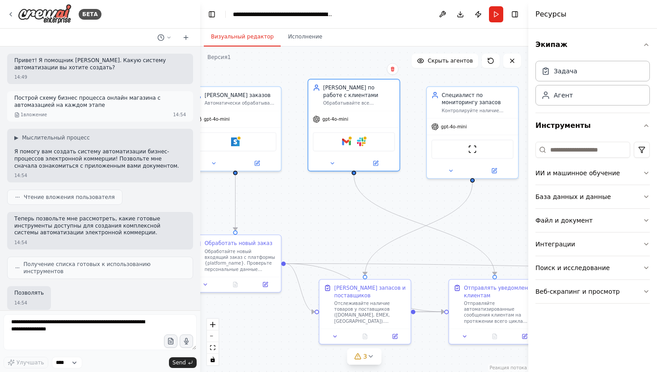
drag, startPoint x: 383, startPoint y: 209, endPoint x: 304, endPoint y: 217, distance: 79.2
click at [307, 217] on div ".deletable-edge-delete-btn { width: 20px; height: 20px; border: 0px solid #ffff…" at bounding box center [364, 210] width 328 height 326
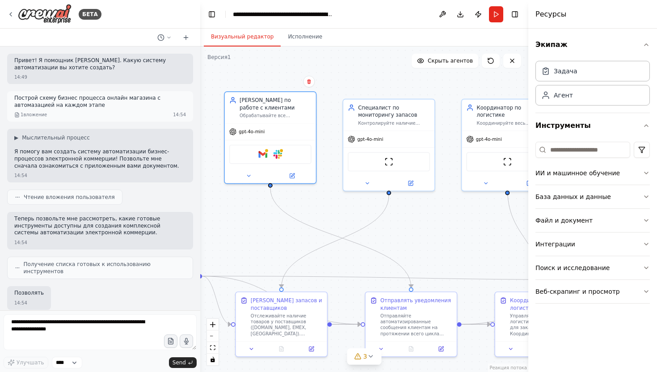
drag, startPoint x: 408, startPoint y: 206, endPoint x: 290, endPoint y: 212, distance: 117.7
click at [290, 212] on div ".deletable-edge-delete-btn { width: 20px; height: 20px; border: 0px solid #ffff…" at bounding box center [364, 210] width 328 height 326
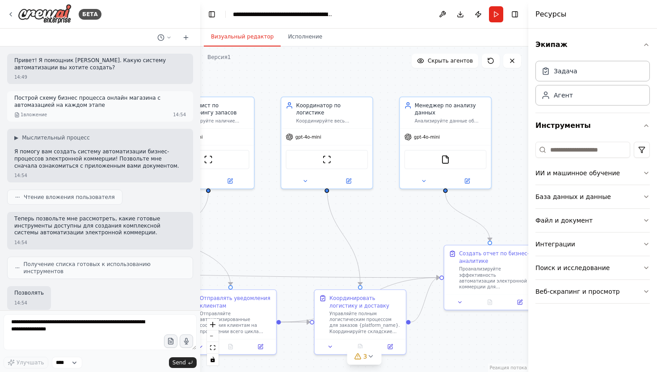
drag, startPoint x: 397, startPoint y: 241, endPoint x: 278, endPoint y: 237, distance: 119.0
click at [278, 237] on div ".deletable-edge-delete-btn { width: 20px; height: 20px; border: 0px solid #ffff…" at bounding box center [364, 210] width 328 height 326
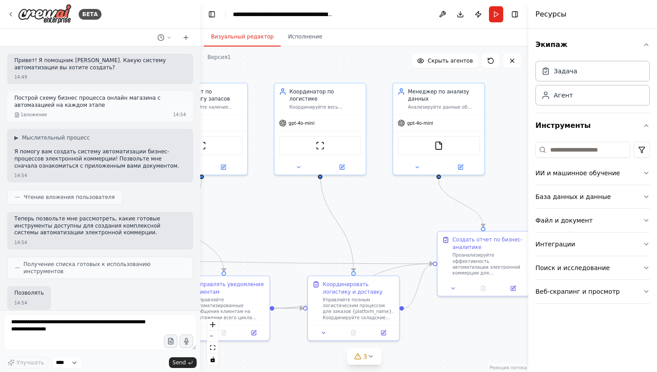
drag, startPoint x: 410, startPoint y: 233, endPoint x: 405, endPoint y: 220, distance: 14.6
click at [405, 220] on div ".deletable-edge-delete-btn { width: 20px; height: 20px; border: 0px solid #ffff…" at bounding box center [364, 210] width 328 height 326
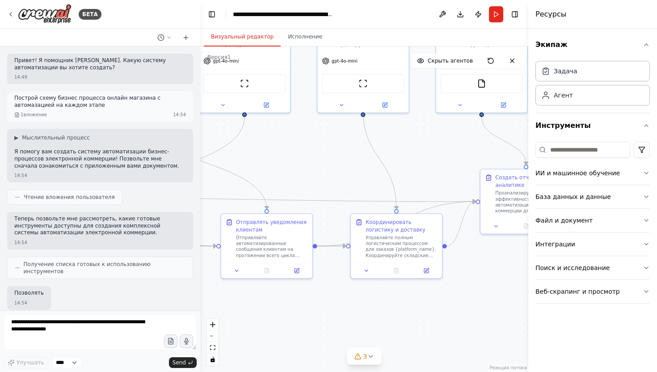
drag, startPoint x: 394, startPoint y: 220, endPoint x: 474, endPoint y: 128, distance: 122.7
click at [474, 128] on div ".deletable-edge-delete-btn { width: 20px; height: 20px; border: 0px solid #ffff…" at bounding box center [364, 210] width 328 height 326
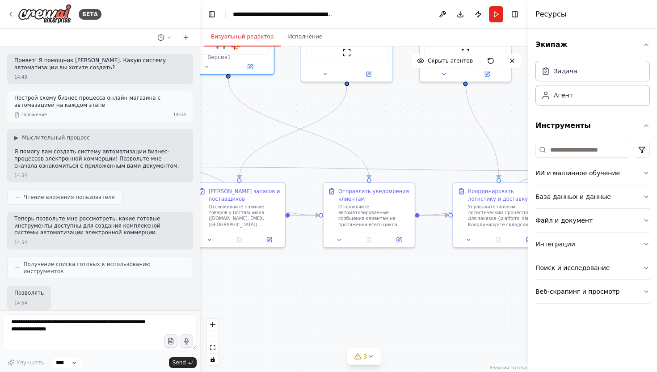
drag, startPoint x: 333, startPoint y: 131, endPoint x: 513, endPoint y: 128, distance: 180.2
click at [513, 129] on div ".deletable-edge-delete-btn { width: 20px; height: 20px; border: 0px solid #ffff…" at bounding box center [364, 210] width 328 height 326
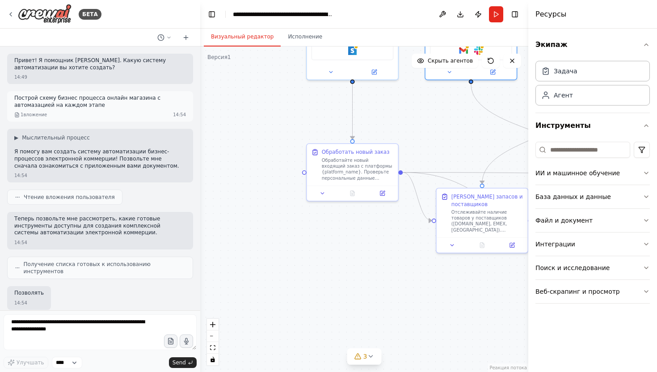
drag, startPoint x: 297, startPoint y: 120, endPoint x: 423, endPoint y: 127, distance: 126.3
click at [423, 127] on div ".deletable-edge-delete-btn { width: 20px; height: 20px; border: 0px solid #ffff…" at bounding box center [364, 210] width 328 height 326
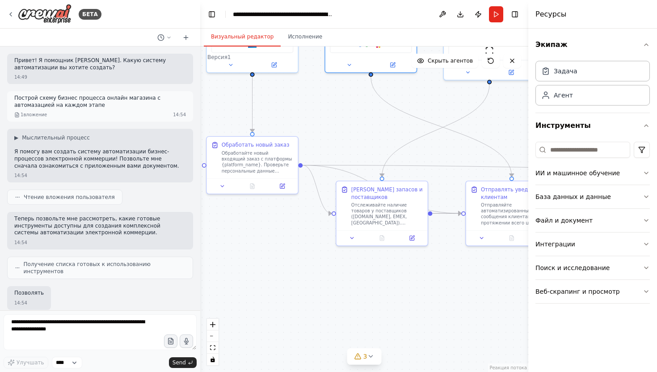
drag, startPoint x: 358, startPoint y: 252, endPoint x: 258, endPoint y: 244, distance: 100.0
click at [258, 244] on div ".deletable-edge-delete-btn { width: 20px; height: 20px; border: 0px solid #ffff…" at bounding box center [364, 210] width 328 height 326
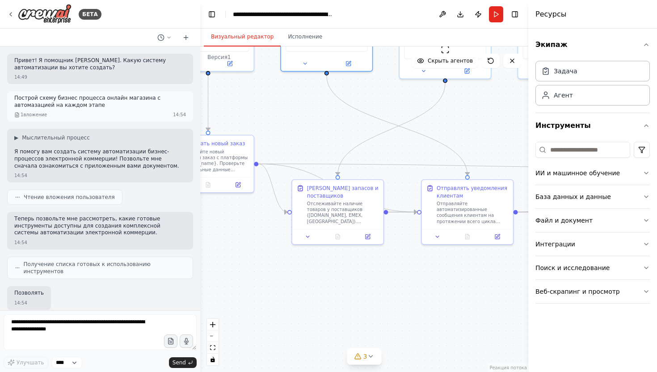
drag, startPoint x: 405, startPoint y: 277, endPoint x: 318, endPoint y: 273, distance: 86.4
click at [318, 273] on div ".deletable-edge-delete-btn { width: 20px; height: 20px; border: 0px solid #ffff…" at bounding box center [364, 210] width 328 height 326
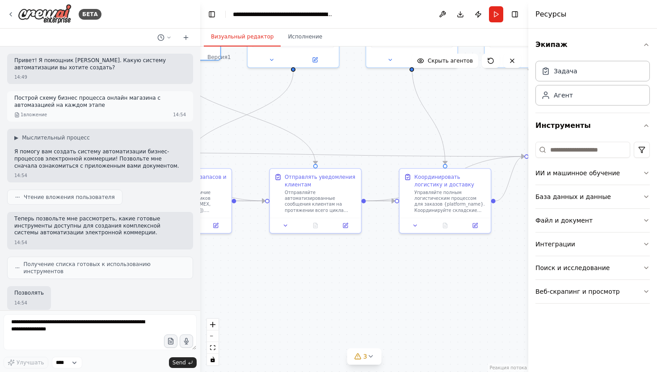
drag, startPoint x: 436, startPoint y: 286, endPoint x: 327, endPoint y: 277, distance: 109.5
click at [327, 277] on div ".deletable-edge-delete-btn { width: 20px; height: 20px; border: 0px solid #ffff…" at bounding box center [364, 210] width 328 height 326
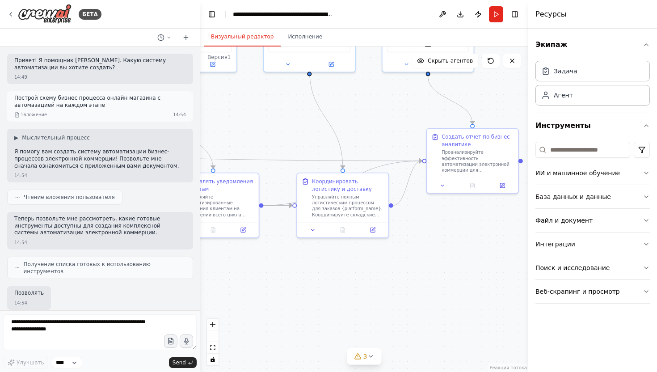
drag, startPoint x: 431, startPoint y: 268, endPoint x: 329, endPoint y: 272, distance: 102.0
click at [329, 272] on div ".deletable-edge-delete-btn { width: 20px; height: 20px; border: 0px solid #ffff…" at bounding box center [364, 210] width 328 height 326
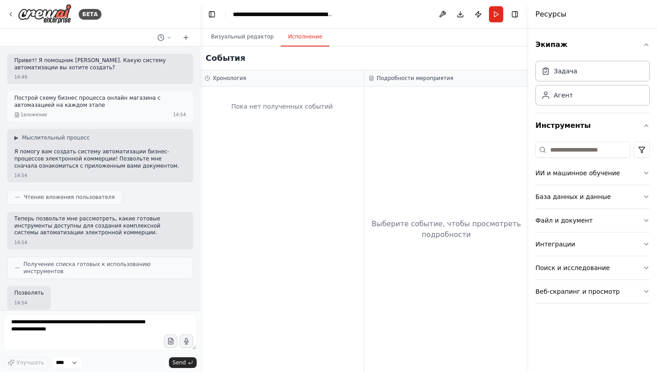
click at [299, 39] on font "Исполнение" at bounding box center [305, 37] width 34 height 6
click at [577, 250] on button "Интеграции" at bounding box center [593, 244] width 114 height 23
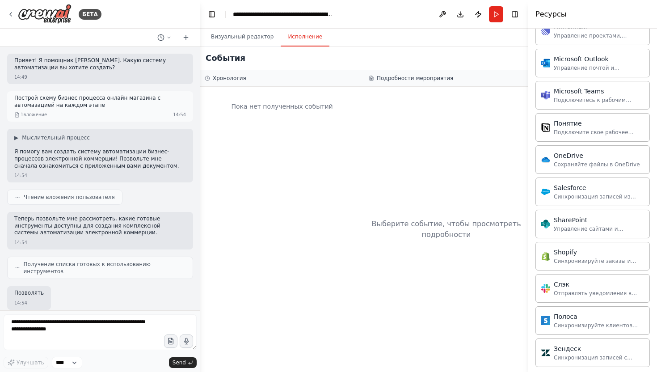
scroll to position [661, 0]
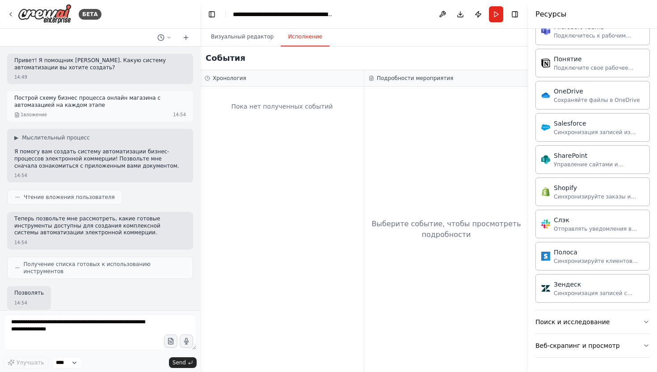
click at [429, 131] on div "Выберите событие, чтобы просмотреть подробности" at bounding box center [446, 229] width 164 height 285
click at [403, 78] on font "Подробности мероприятия" at bounding box center [415, 78] width 76 height 6
click at [423, 221] on font "Выберите событие, чтобы просмотреть подробности" at bounding box center [446, 229] width 149 height 19
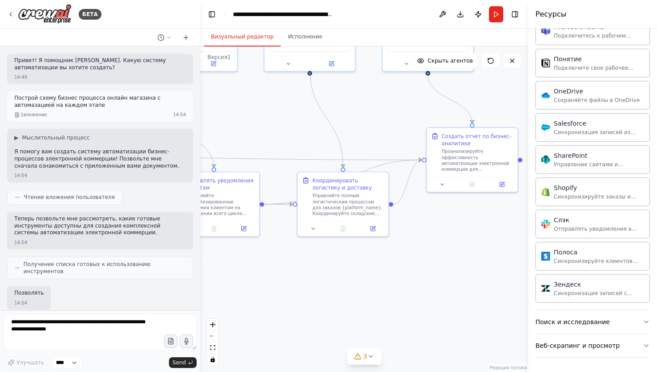
click at [244, 37] on font "Визуальный редактор" at bounding box center [242, 37] width 63 height 6
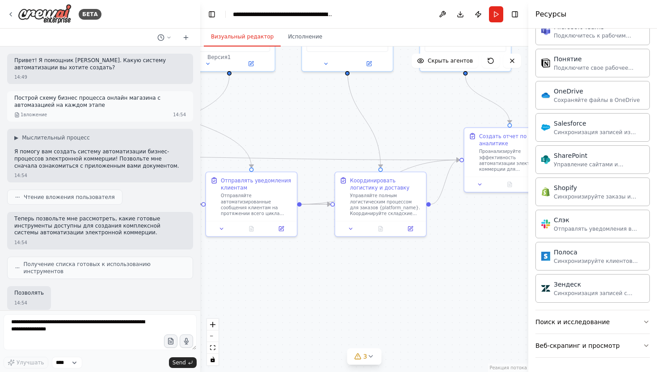
drag, startPoint x: 367, startPoint y: 114, endPoint x: 396, endPoint y: 114, distance: 28.6
click at [396, 114] on div ".deletable-edge-delete-btn { width: 20px; height: 20px; border: 0px solid #ffff…" at bounding box center [364, 210] width 328 height 326
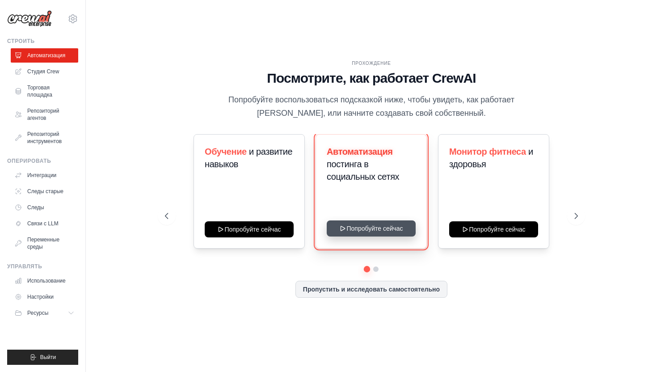
click at [350, 228] on button "Попробуйте сейчас" at bounding box center [371, 228] width 89 height 16
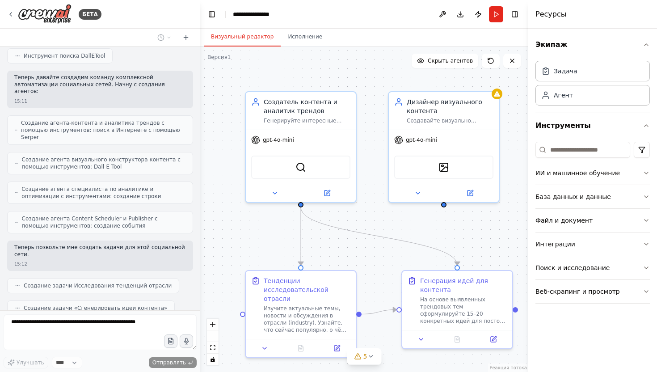
scroll to position [604, 0]
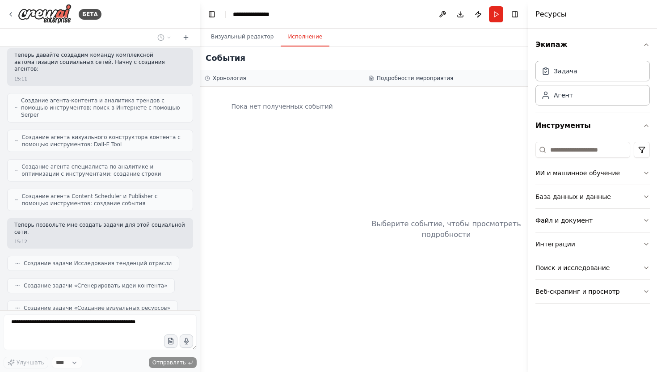
click at [294, 39] on font "Исполнение" at bounding box center [305, 37] width 34 height 6
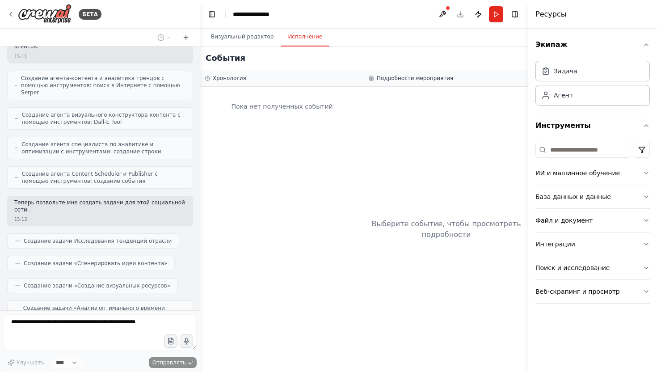
click at [453, 226] on font "Выберите событие, чтобы просмотреть подробности" at bounding box center [446, 229] width 149 height 19
click at [433, 239] on font "Выберите событие, чтобы просмотреть подробности" at bounding box center [446, 229] width 149 height 19
click at [236, 80] on font "Хронология" at bounding box center [230, 78] width 34 height 6
click at [247, 37] on font "Визуальный редактор" at bounding box center [242, 37] width 63 height 6
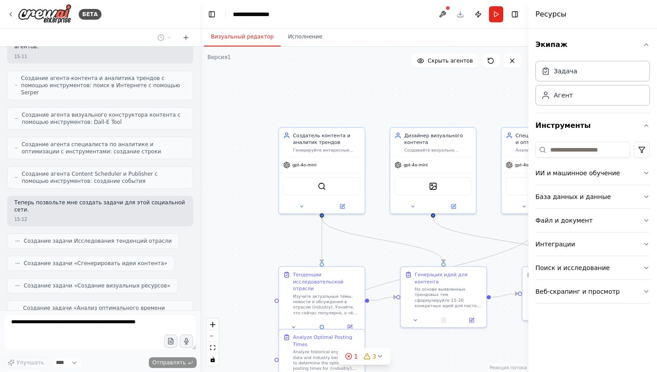
scroll to position [656, 0]
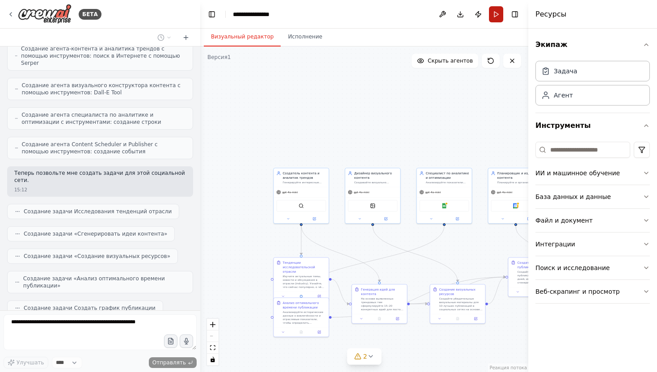
click at [496, 15] on button "Run" at bounding box center [496, 14] width 14 height 16
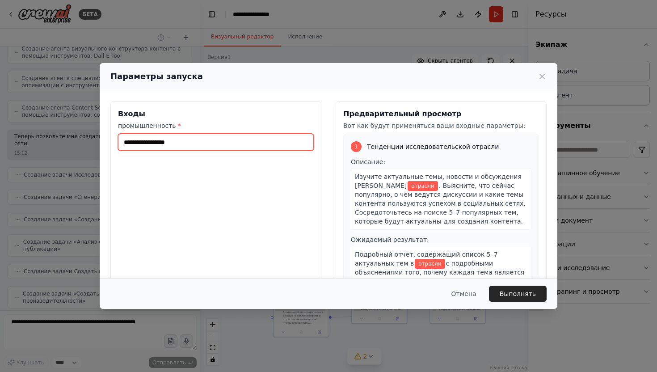
scroll to position [738, 0]
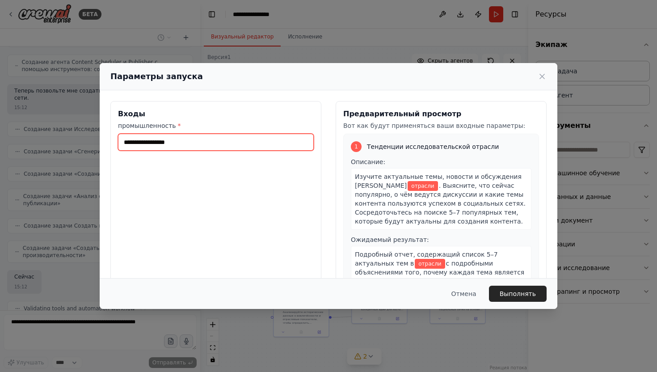
click at [181, 146] on input "промышленность *" at bounding box center [216, 142] width 196 height 17
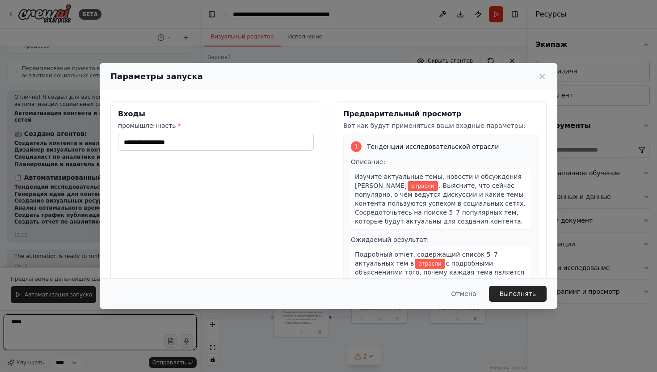
type textarea "*****"
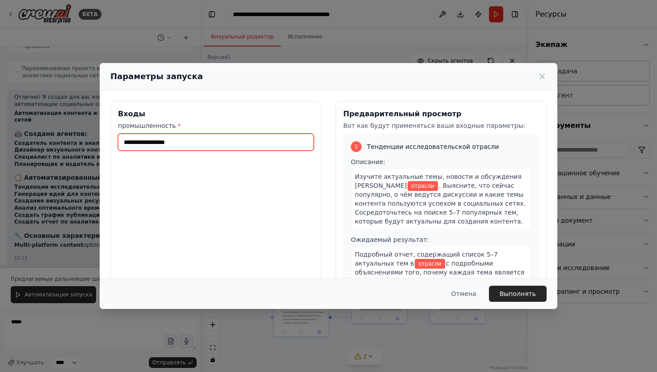
click at [189, 144] on input "промышленность *" at bounding box center [216, 142] width 196 height 17
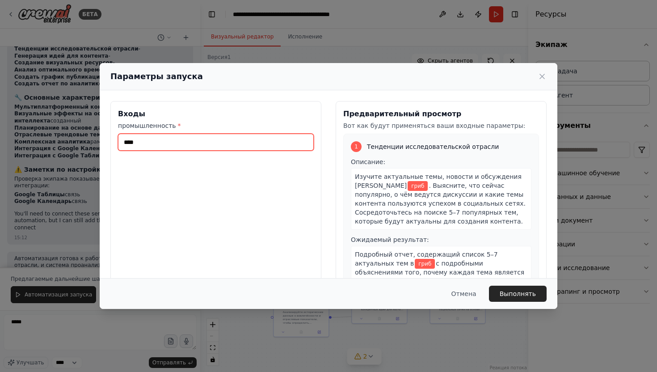
scroll to position [1159, 0]
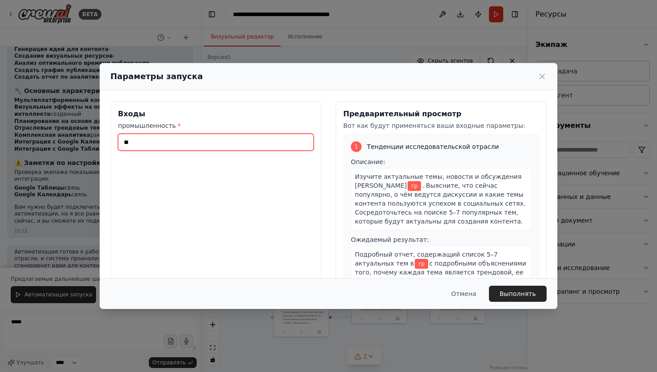
type input "*"
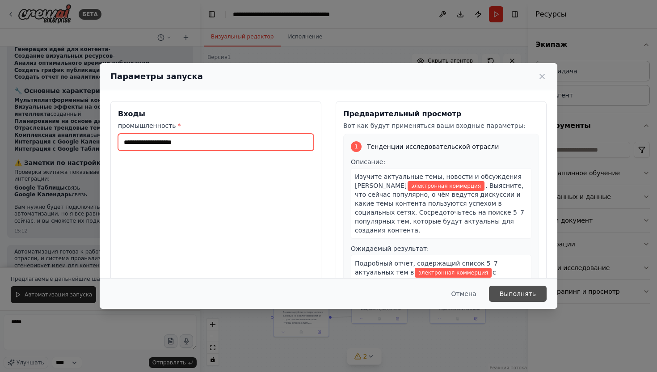
type input "**********"
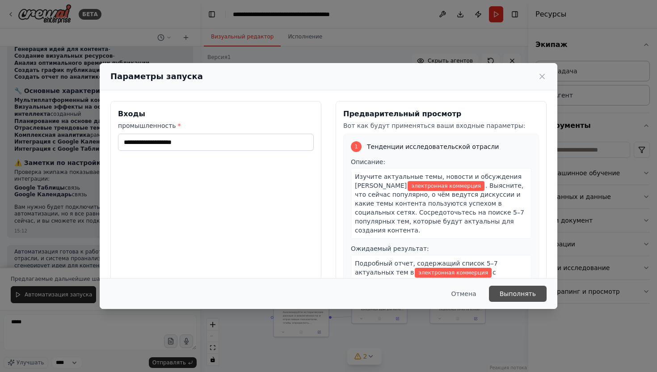
click at [519, 296] on font "Выполнять" at bounding box center [518, 293] width 36 height 7
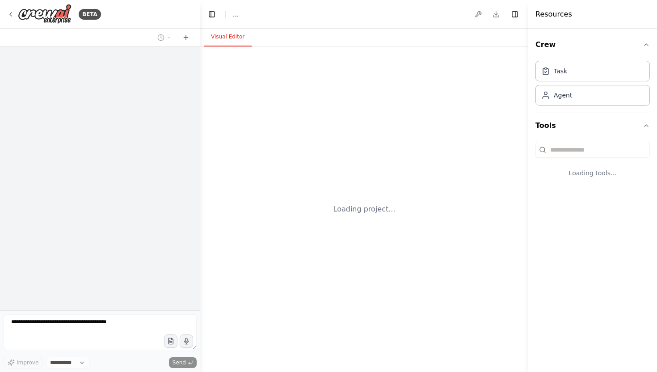
select select "****"
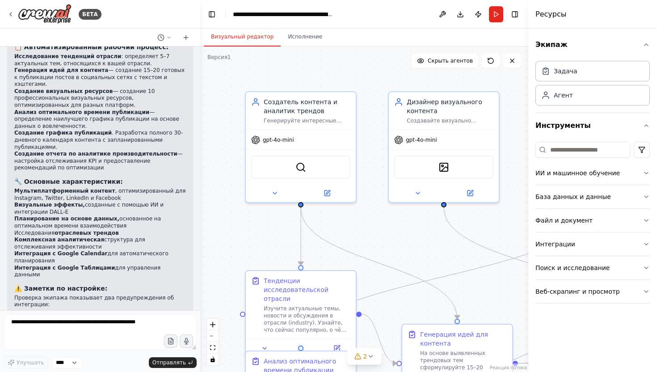
scroll to position [1214, 0]
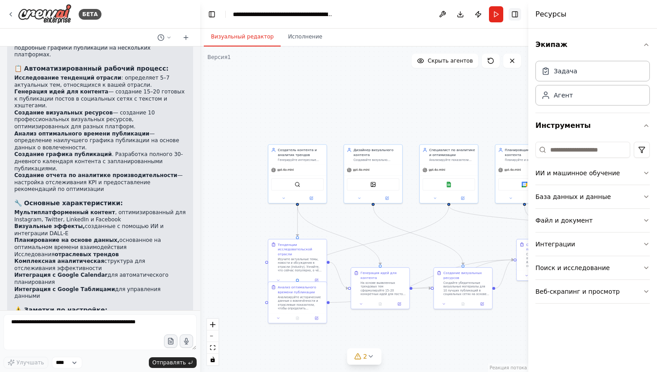
click at [516, 15] on button "Переключить правую боковую панель" at bounding box center [515, 14] width 13 height 13
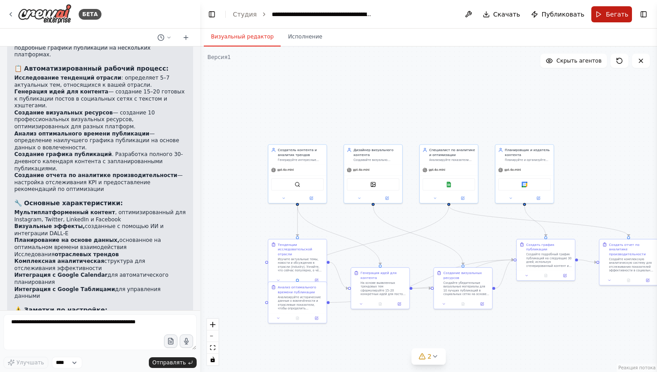
click at [599, 11] on button "Бегать" at bounding box center [612, 14] width 41 height 16
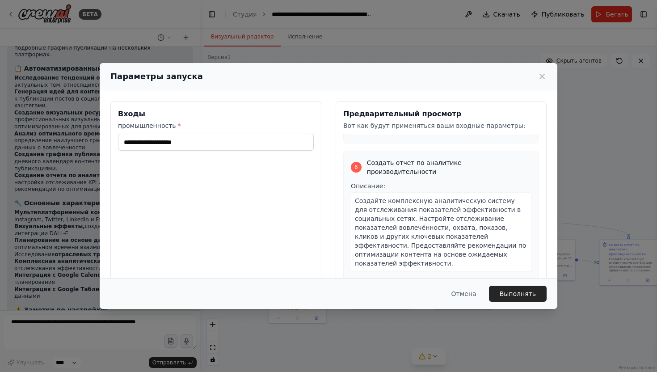
scroll to position [46, 0]
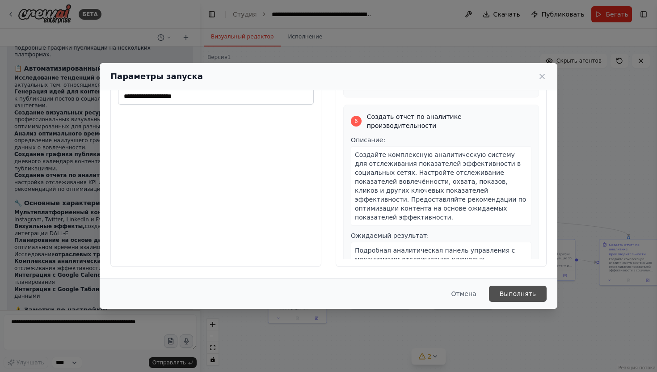
click at [508, 293] on font "Выполнять" at bounding box center [518, 293] width 36 height 7
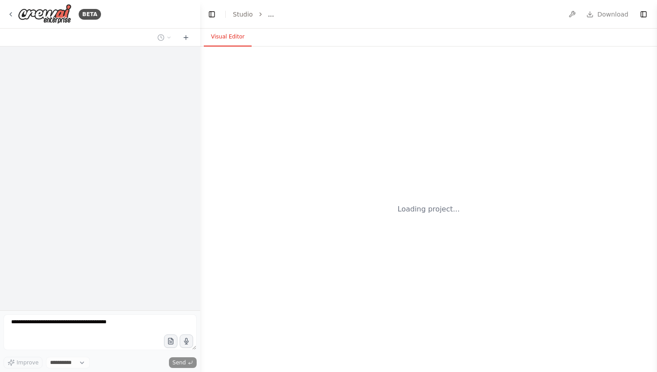
select select "****"
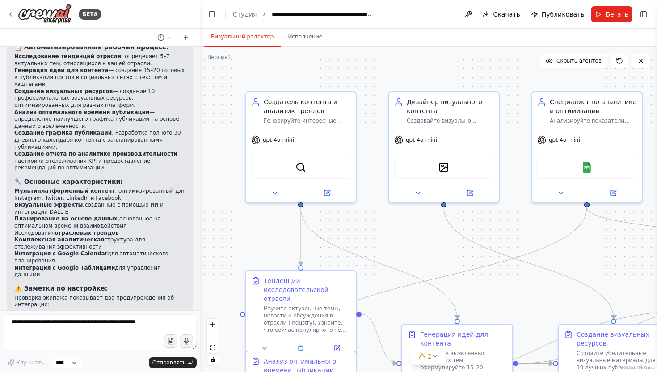
scroll to position [1214, 0]
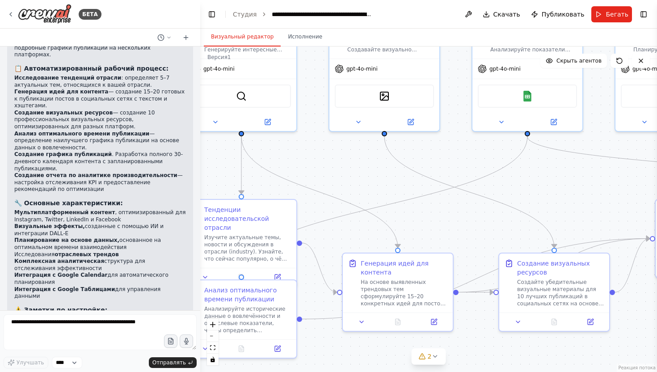
drag, startPoint x: 432, startPoint y: 261, endPoint x: 353, endPoint y: 175, distance: 116.2
click at [353, 175] on div ".deletable-edge-delete-btn { width: 20px; height: 20px; border: 0px solid #ffff…" at bounding box center [428, 210] width 457 height 326
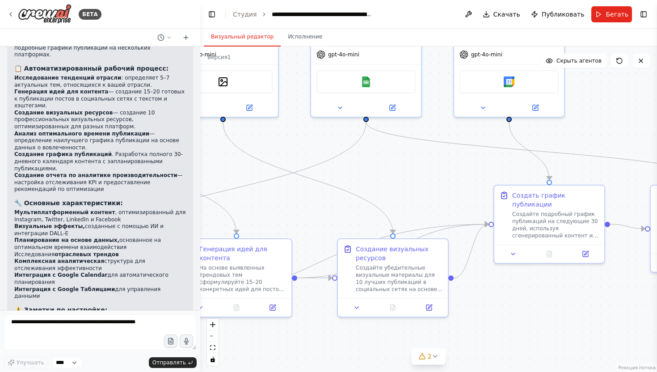
drag, startPoint x: 515, startPoint y: 230, endPoint x: 332, endPoint y: 225, distance: 183.0
click at [332, 226] on div ".deletable-edge-delete-btn { width: 20px; height: 20px; border: 0px solid #ffff…" at bounding box center [428, 210] width 457 height 326
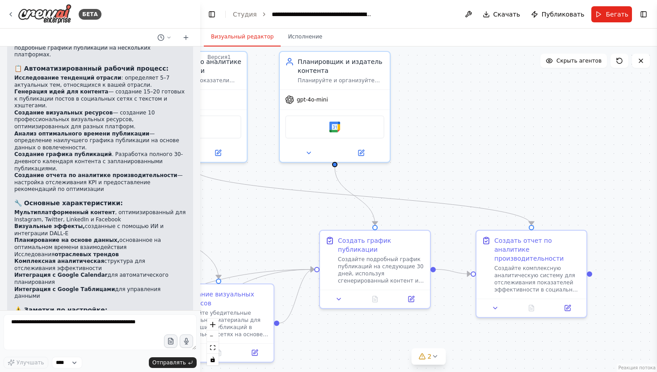
drag, startPoint x: 565, startPoint y: 116, endPoint x: 431, endPoint y: 163, distance: 142.1
click at [431, 163] on div ".deletable-edge-delete-btn { width: 20px; height: 20px; border: 0px solid #ffff…" at bounding box center [428, 210] width 457 height 326
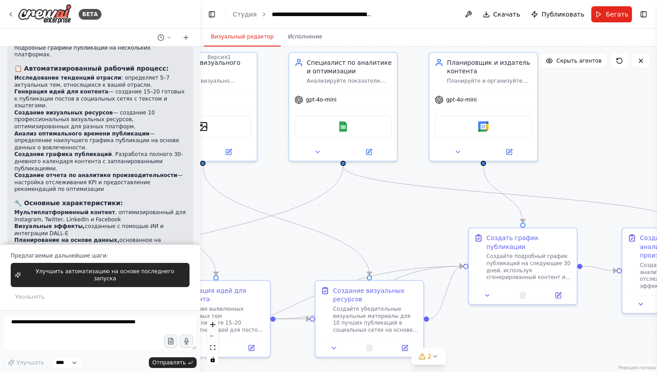
drag, startPoint x: 296, startPoint y: 220, endPoint x: 476, endPoint y: 212, distance: 179.5
click at [473, 212] on div ".deletable-edge-delete-btn { width: 20px; height: 20px; border: 0px solid #ffff…" at bounding box center [428, 210] width 457 height 326
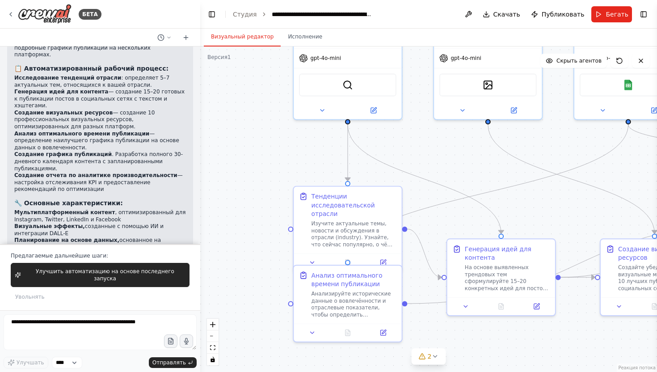
drag, startPoint x: 364, startPoint y: 217, endPoint x: 653, endPoint y: 161, distance: 294.3
click at [653, 161] on div ".deletable-edge-delete-btn { width: 20px; height: 20px; border: 0px solid #ffff…" at bounding box center [428, 210] width 457 height 326
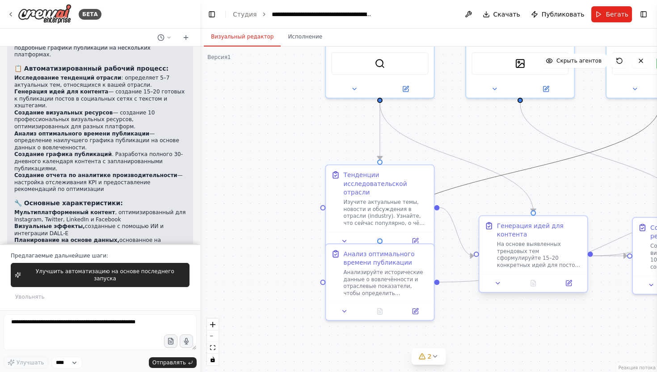
drag, startPoint x: 555, startPoint y: 166, endPoint x: 525, endPoint y: 237, distance: 77.2
click at [526, 237] on div ".deletable-edge-delete-btn { width: 20px; height: 20px; border: 0px solid #ffff…" at bounding box center [505, 104] width 448 height 319
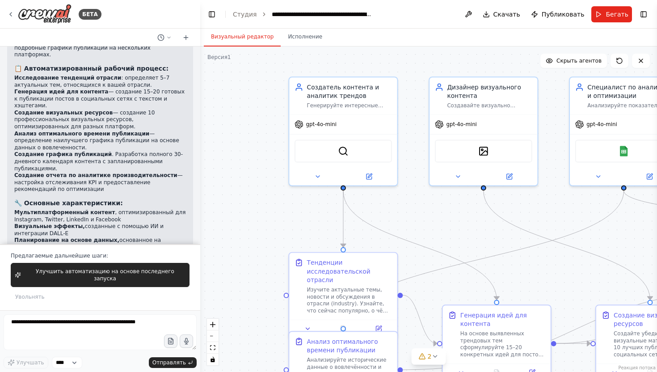
drag, startPoint x: 540, startPoint y: 154, endPoint x: 501, endPoint y: 236, distance: 90.4
click at [502, 237] on div ".deletable-edge-delete-btn { width: 20px; height: 20px; border: 0px solid #ffff…" at bounding box center [428, 210] width 457 height 326
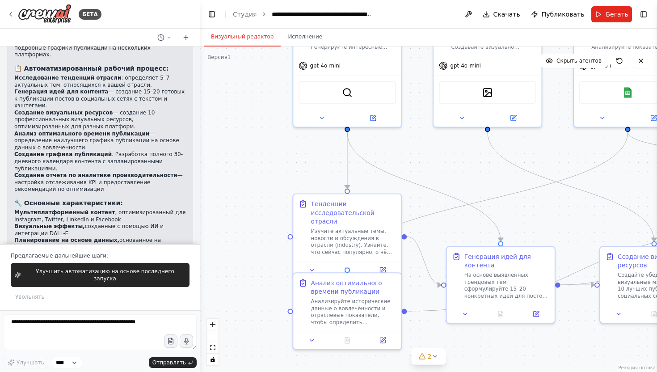
drag, startPoint x: 457, startPoint y: 276, endPoint x: 457, endPoint y: 218, distance: 58.1
click at [457, 218] on div ".deletable-edge-delete-btn { width: 20px; height: 20px; border: 0px solid #ffff…" at bounding box center [428, 210] width 457 height 326
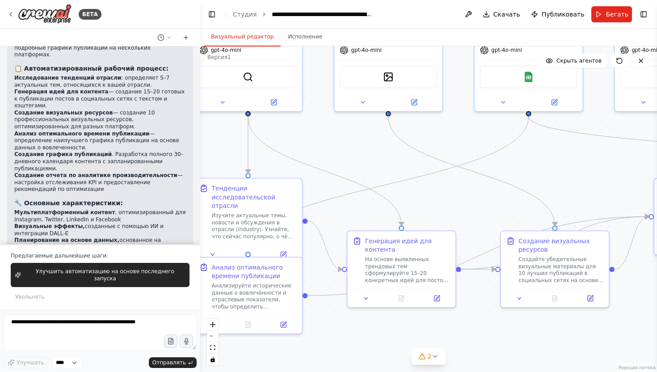
drag, startPoint x: 564, startPoint y: 227, endPoint x: 469, endPoint y: 214, distance: 96.1
click at [469, 215] on div ".deletable-edge-delete-btn { width: 20px; height: 20px; border: 0px solid #ffff…" at bounding box center [428, 210] width 457 height 326
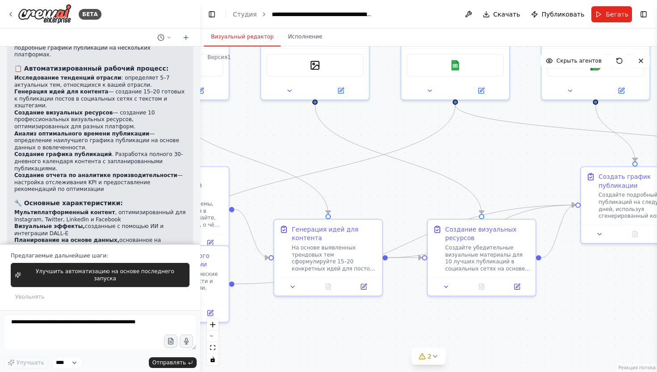
drag, startPoint x: 470, startPoint y: 215, endPoint x: 390, endPoint y: 202, distance: 81.1
click at [390, 202] on div ".deletable-edge-delete-btn { width: 20px; height: 20px; border: 0px solid #ffff…" at bounding box center [428, 210] width 457 height 326
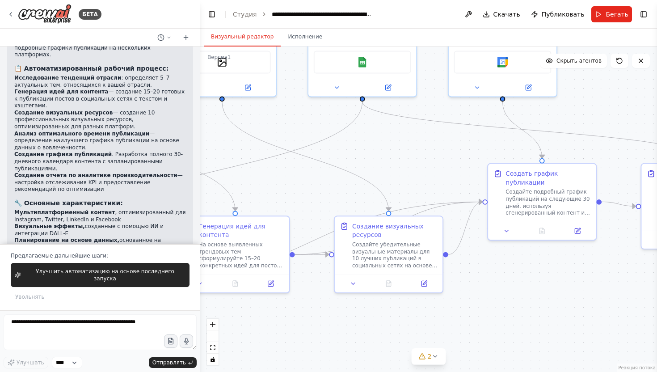
drag, startPoint x: 494, startPoint y: 203, endPoint x: 408, endPoint y: 201, distance: 85.9
click at [408, 201] on div ".deletable-edge-delete-btn { width: 20px; height: 20px; border: 0px solid #ffff…" at bounding box center [428, 210] width 457 height 326
drag, startPoint x: 471, startPoint y: 199, endPoint x: 366, endPoint y: 203, distance: 104.7
click at [352, 207] on div ".deletable-edge-delete-btn { width: 20px; height: 20px; border: 0px solid #ffff…" at bounding box center [428, 210] width 457 height 326
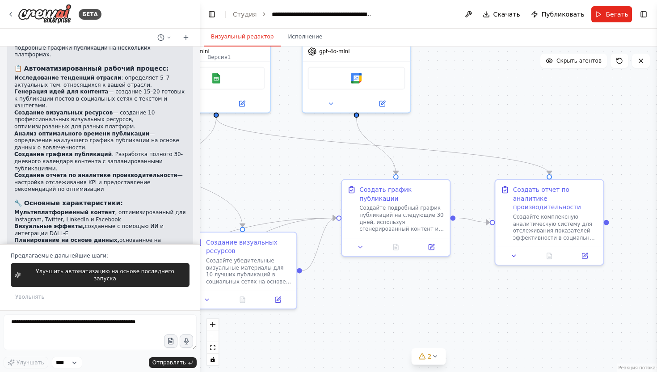
drag, startPoint x: 454, startPoint y: 165, endPoint x: 309, endPoint y: 182, distance: 145.4
click at [309, 182] on div ".deletable-edge-delete-btn { width: 20px; height: 20px; border: 0px solid #ffff…" at bounding box center [428, 210] width 457 height 326
